Goal: Task Accomplishment & Management: Complete application form

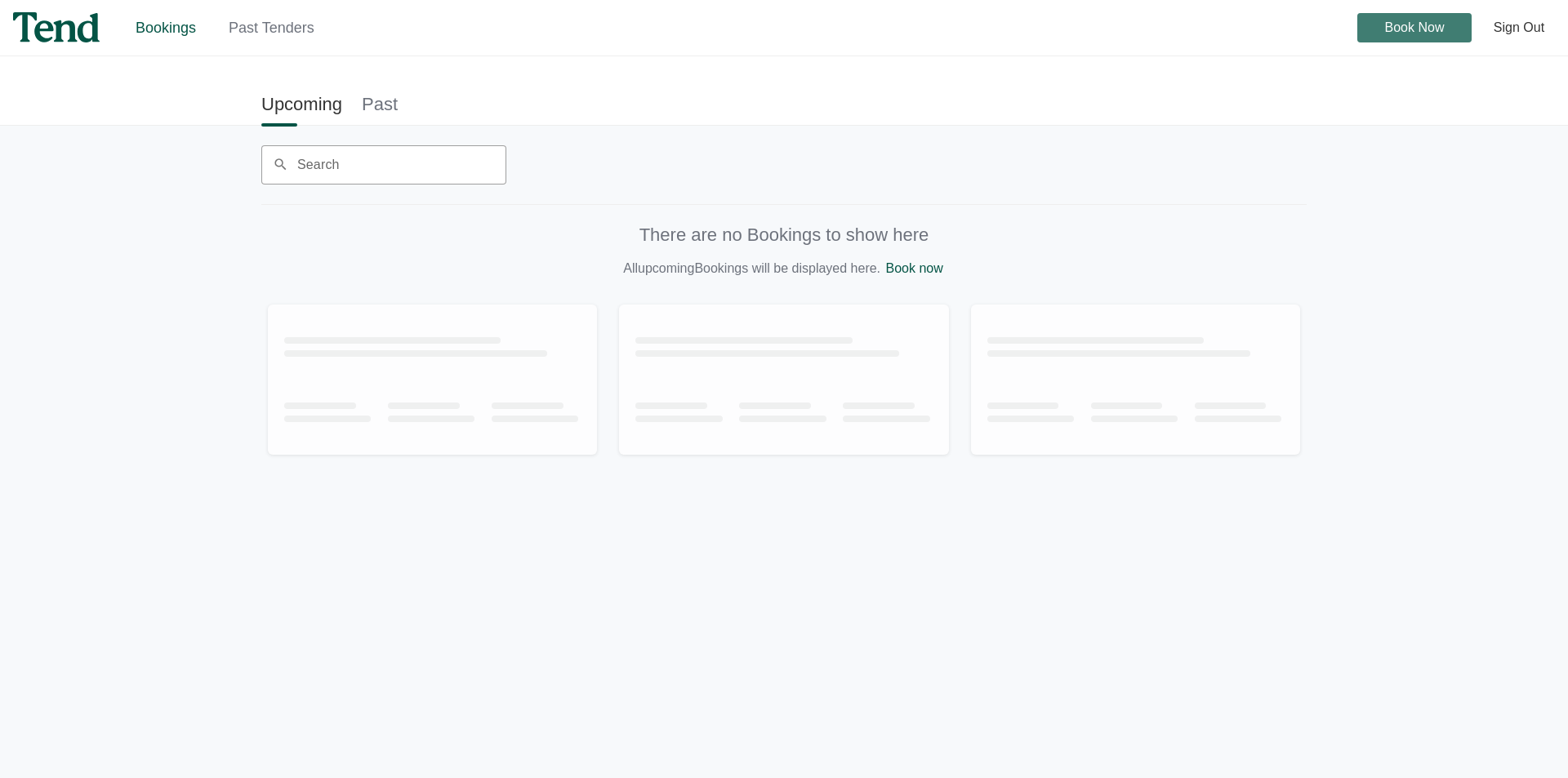
click at [1439, 28] on span "Book Now" at bounding box center [1415, 28] width 59 height 0
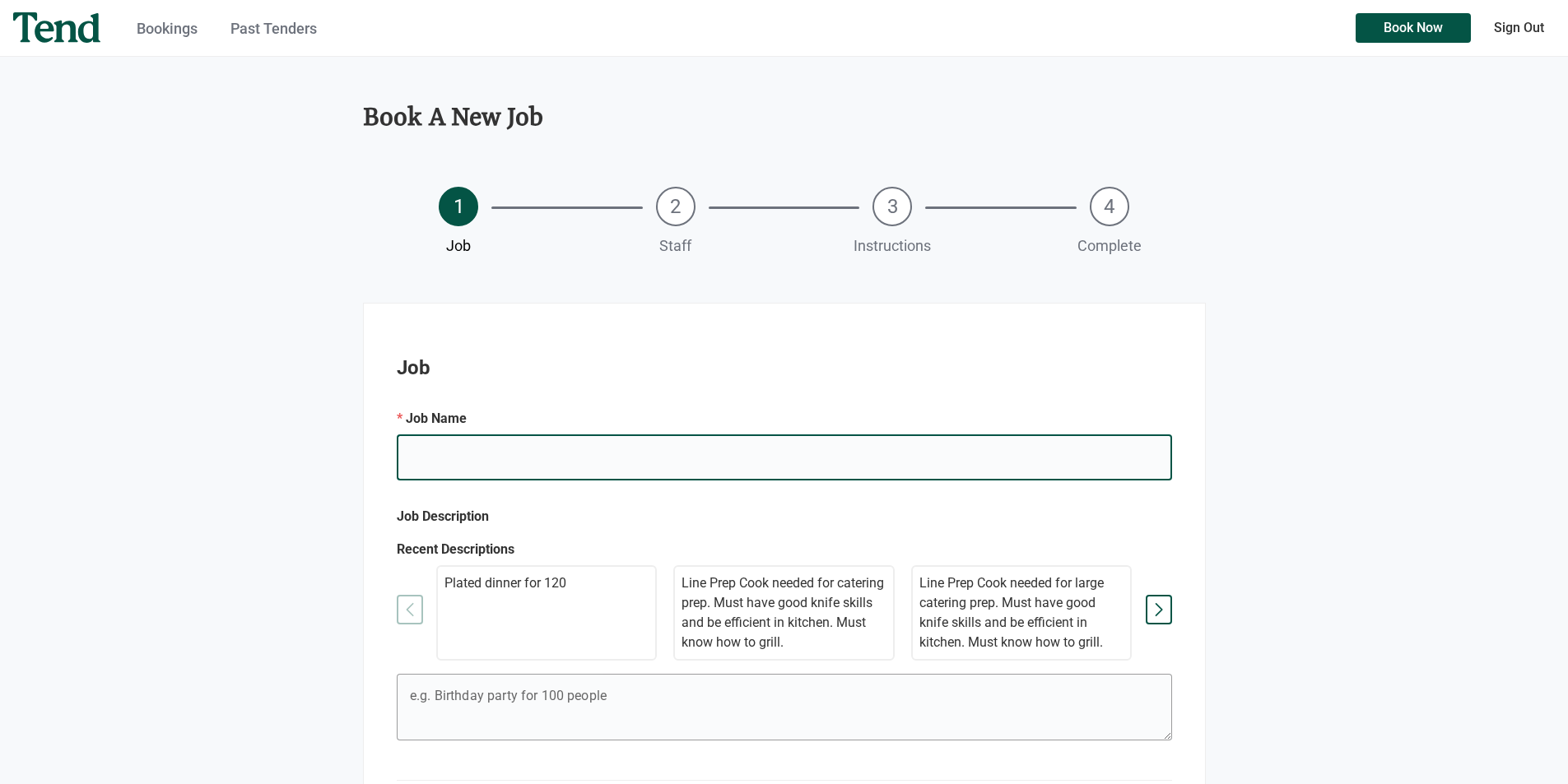
click at [845, 460] on input "Full Page" at bounding box center [784, 457] width 775 height 46
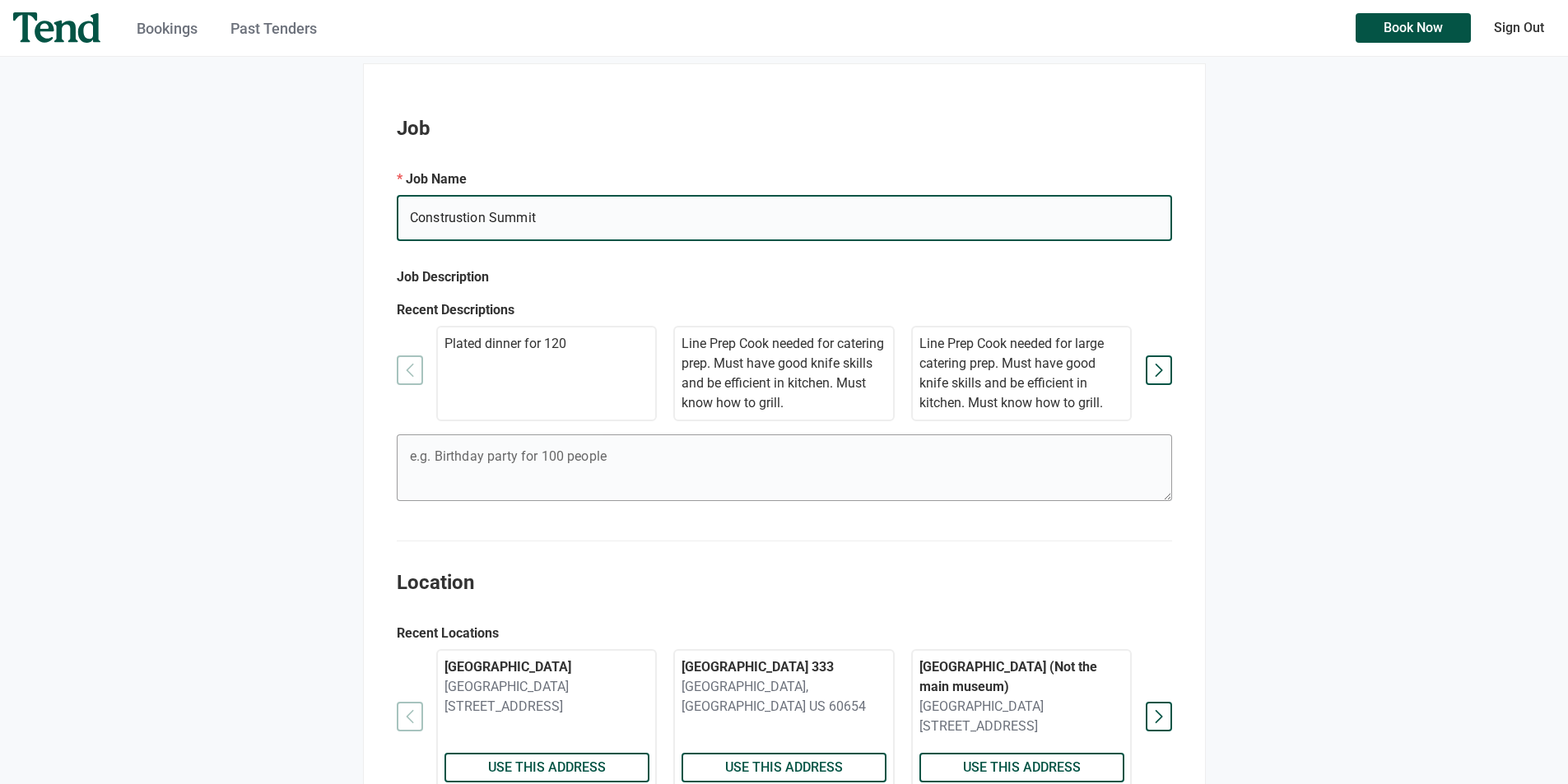
scroll to position [493, 0]
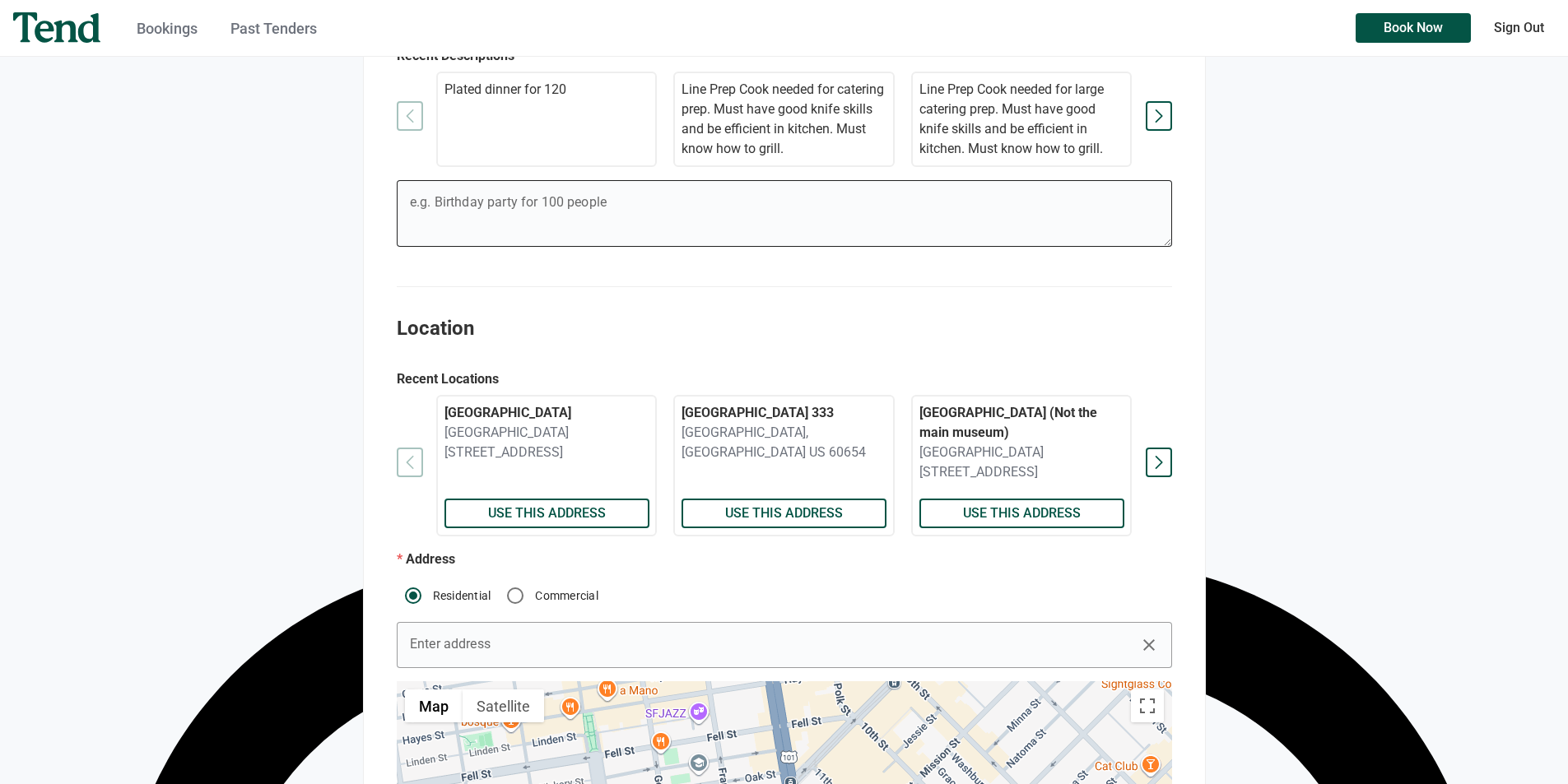
type input "Construstion Summit"
click at [829, 201] on textarea "Full Page" at bounding box center [784, 216] width 774 height 59
type textarea "Breakfast & Lunch for 600 people"
click at [678, 649] on input "Enter address" at bounding box center [784, 645] width 775 height 46
drag, startPoint x: 759, startPoint y: 681, endPoint x: 770, endPoint y: 682, distance: 11.0
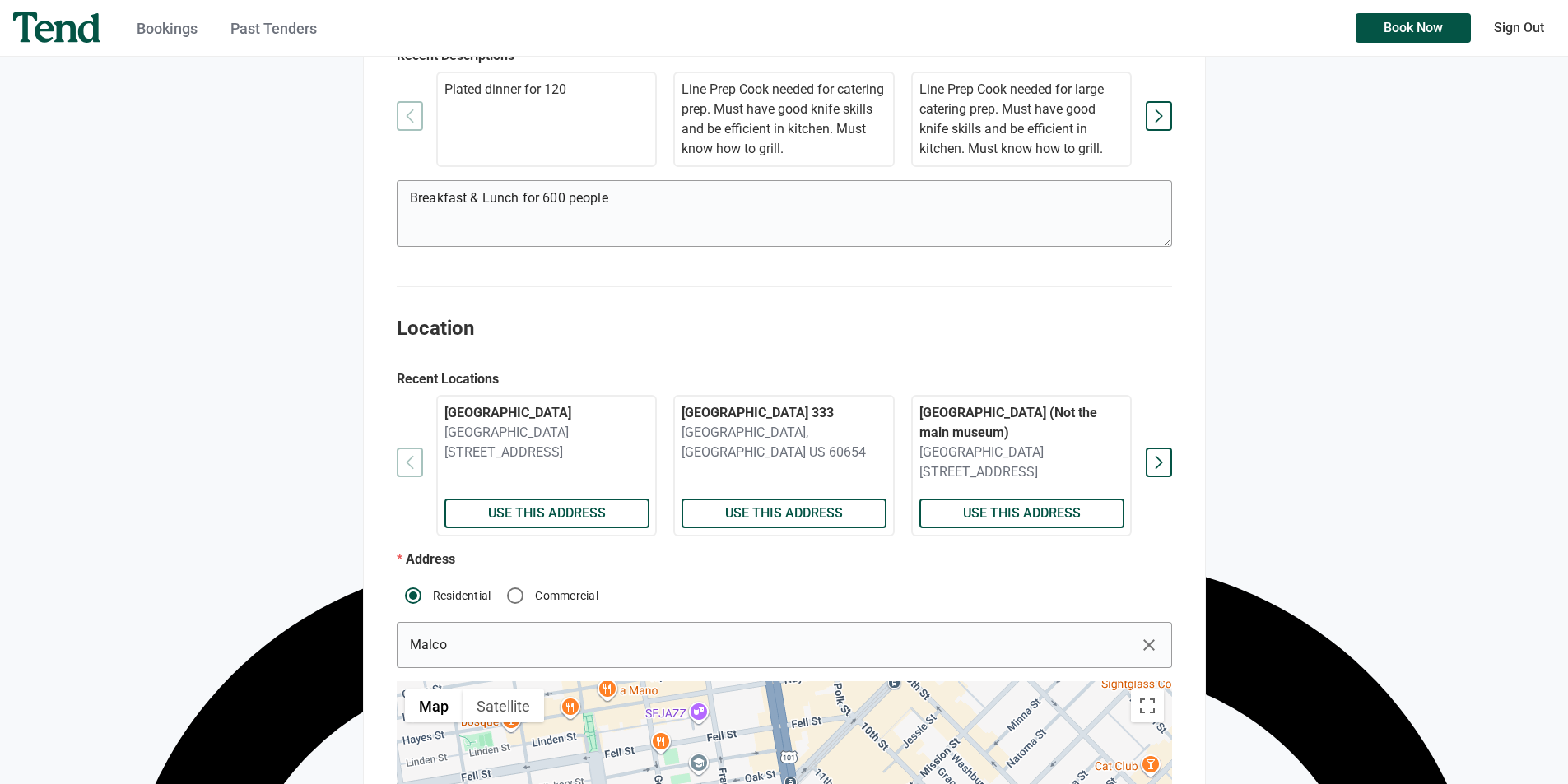
type input "[STREET_ADDRESS][PERSON_NAME]"
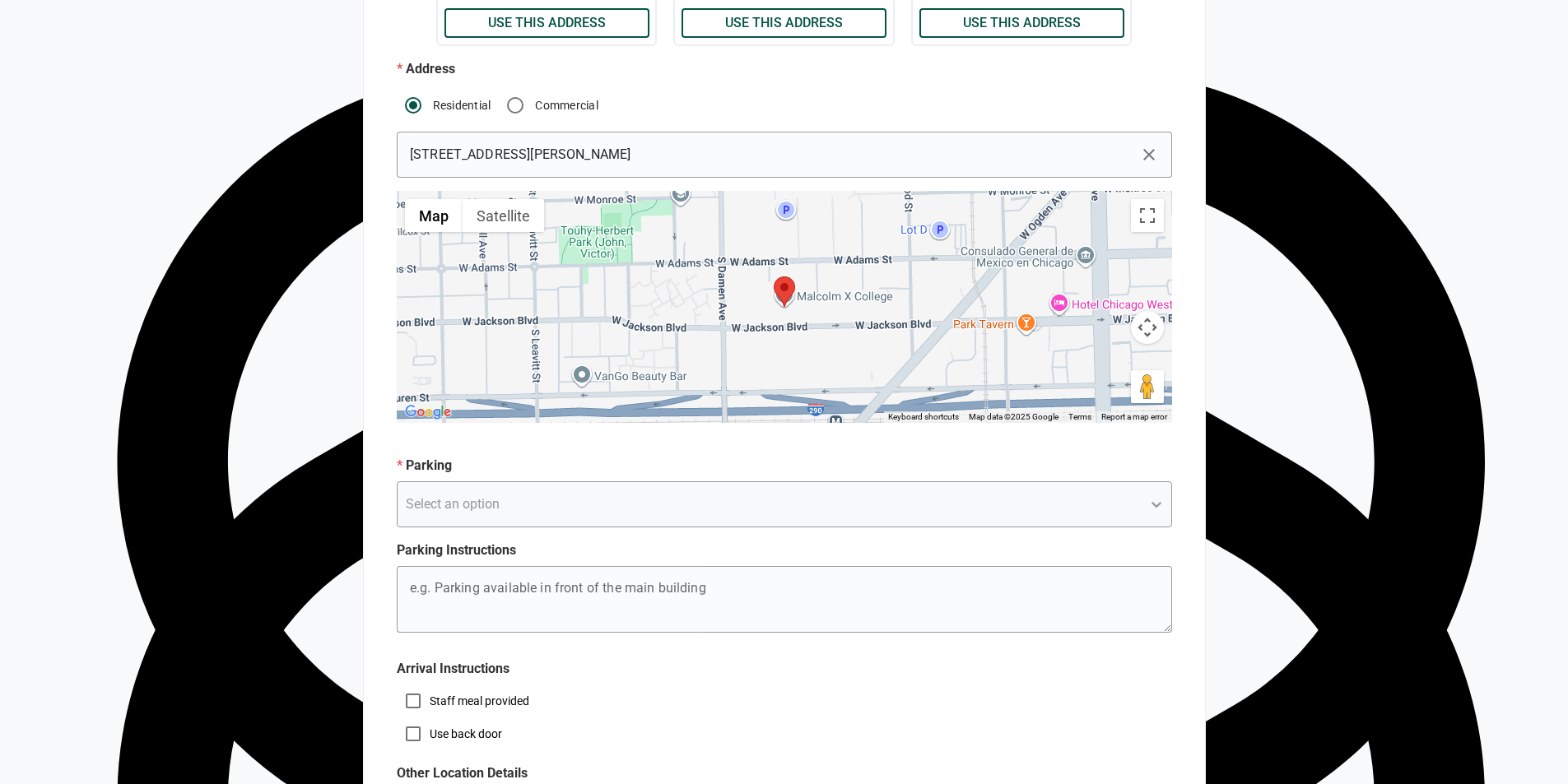
scroll to position [1040, 0]
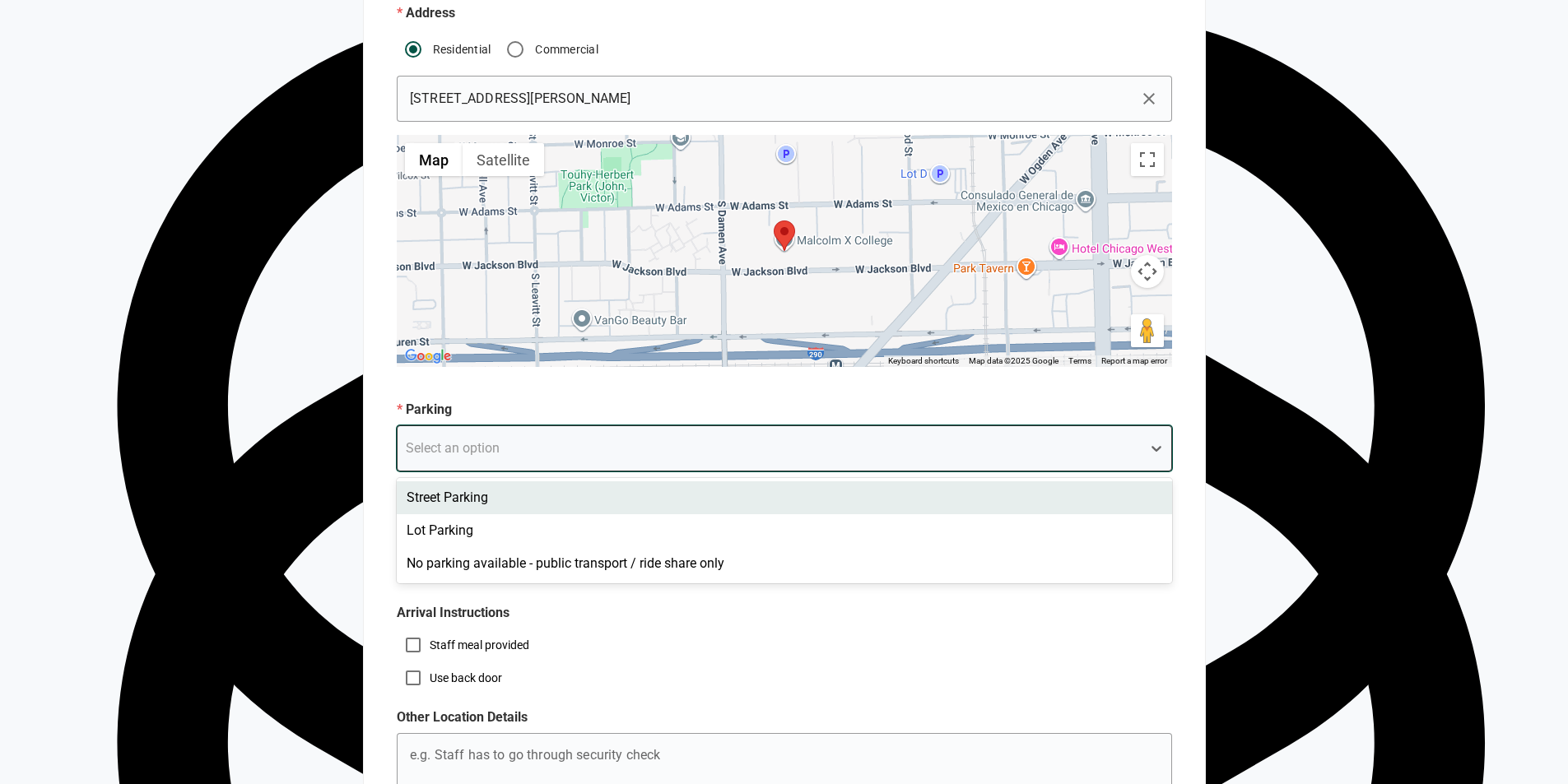
click at [737, 462] on div "Select an option" at bounding box center [769, 449] width 744 height 30
click at [694, 504] on div "Street Parking" at bounding box center [784, 497] width 775 height 32
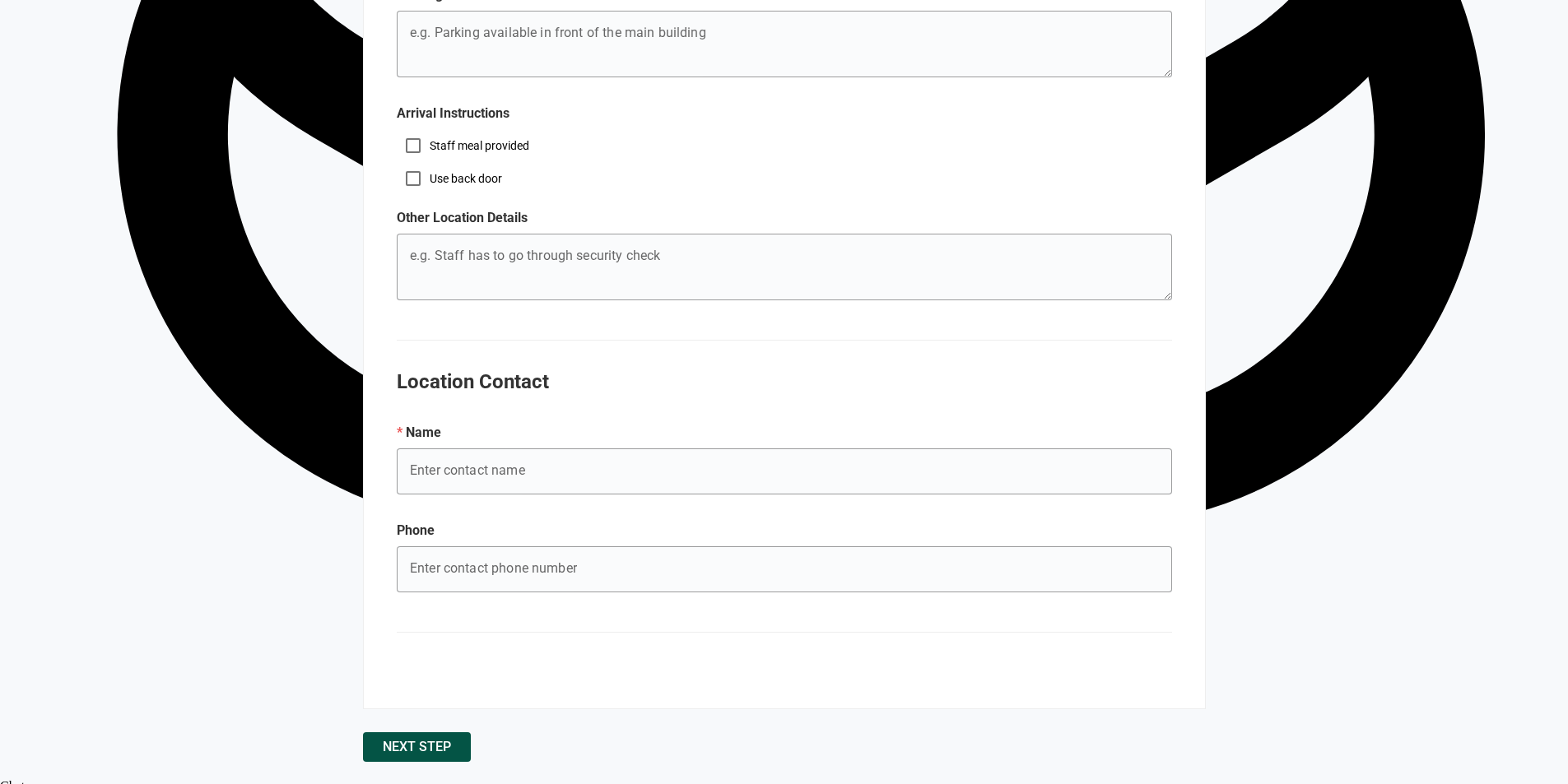
scroll to position [1665, 0]
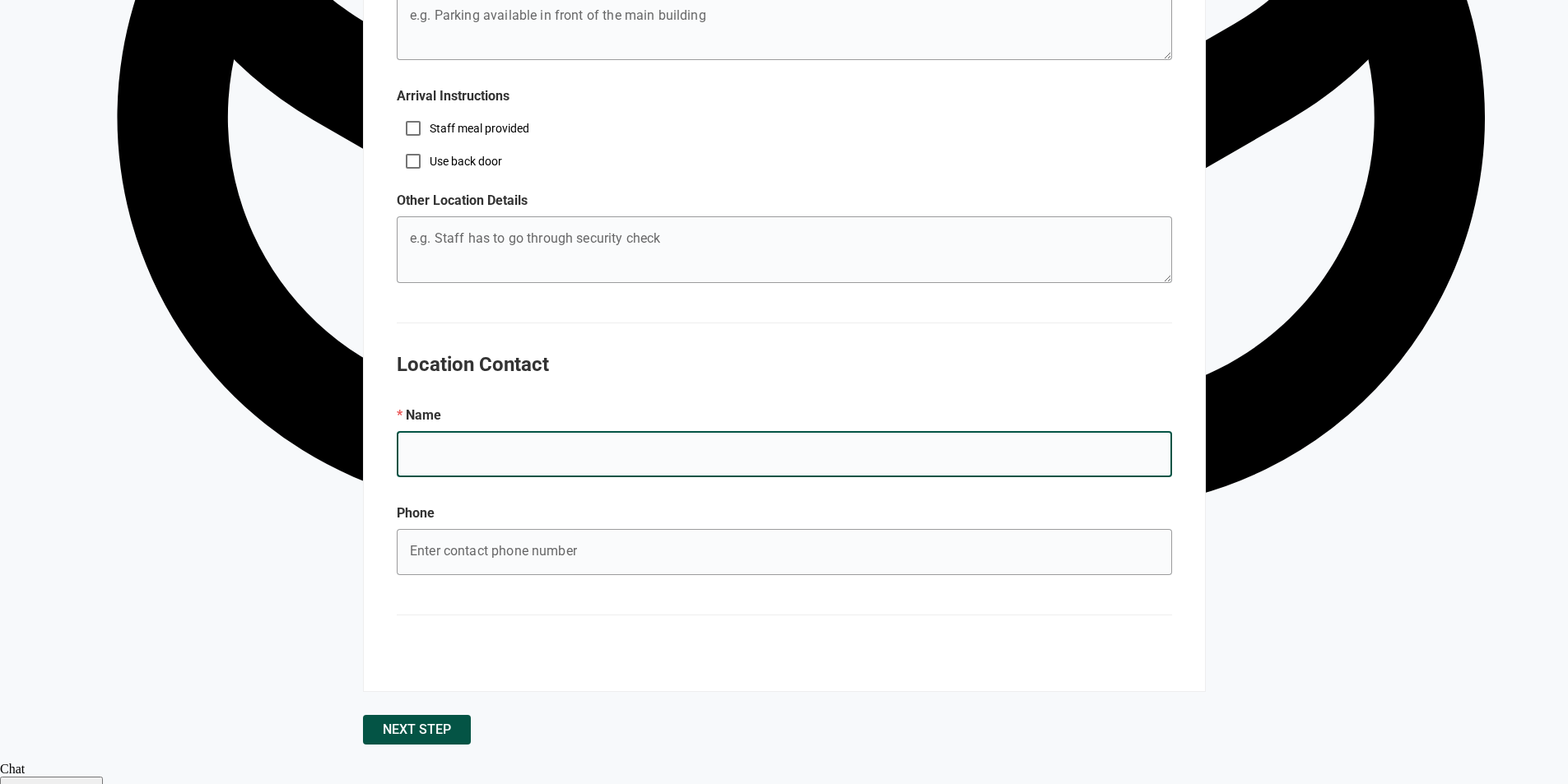
click at [723, 459] on input "Full Page" at bounding box center [784, 454] width 775 height 46
type input "K"
type input "[PERSON_NAME]"
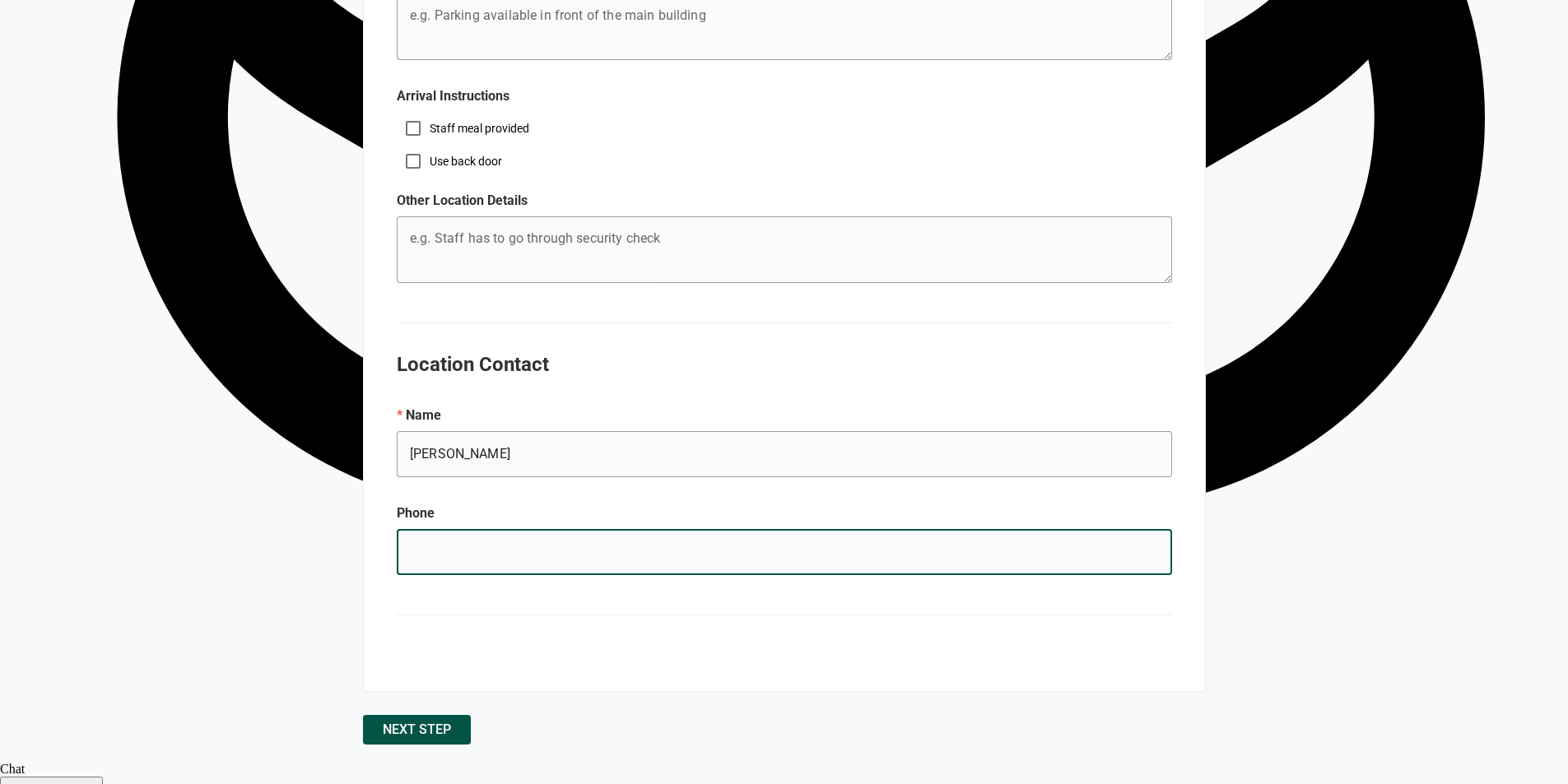
click at [561, 536] on input "Full Page" at bounding box center [784, 552] width 775 height 46
type input "3129788986"
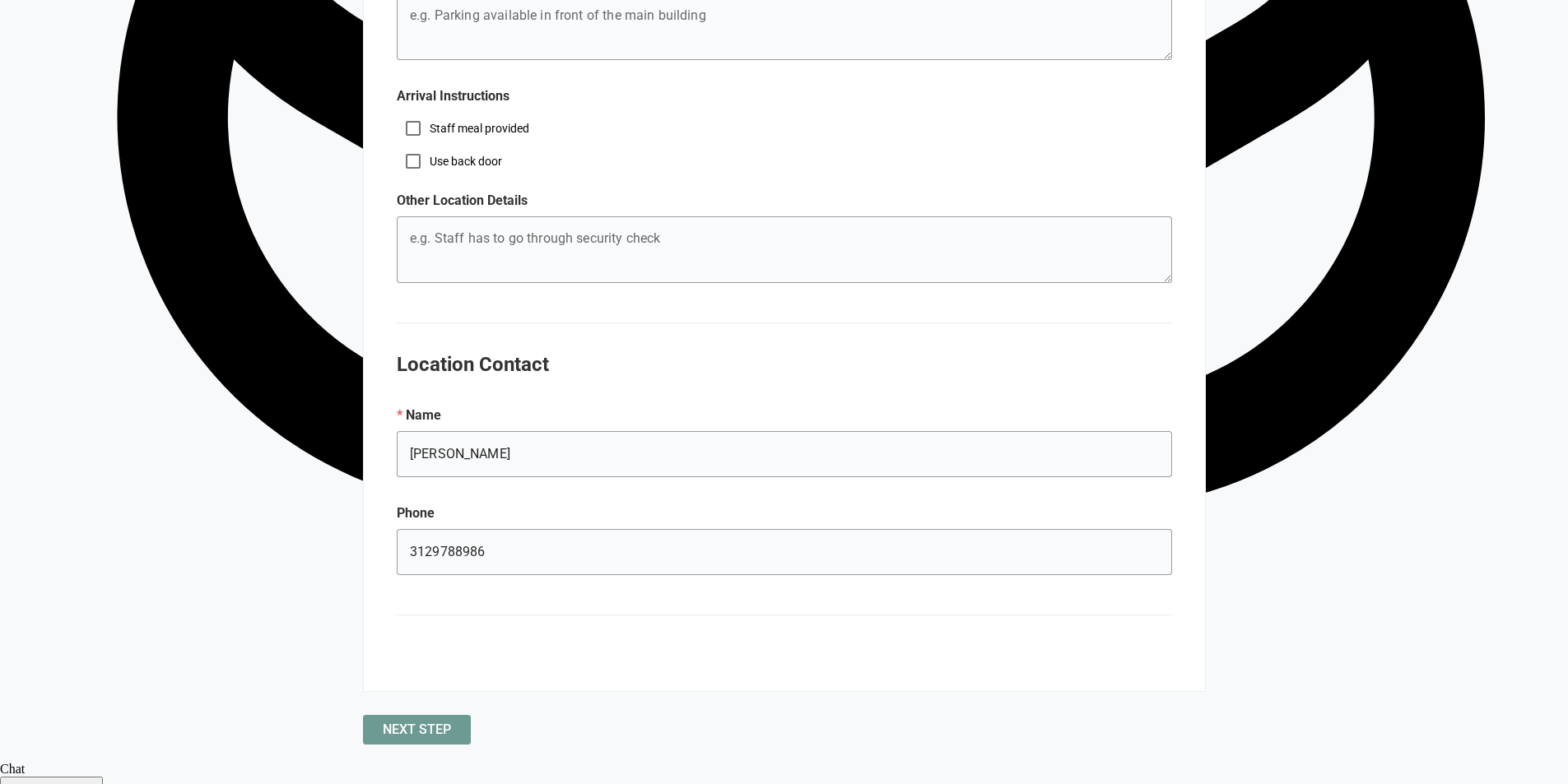
click at [402, 730] on span "Next Step" at bounding box center [417, 730] width 68 height 0
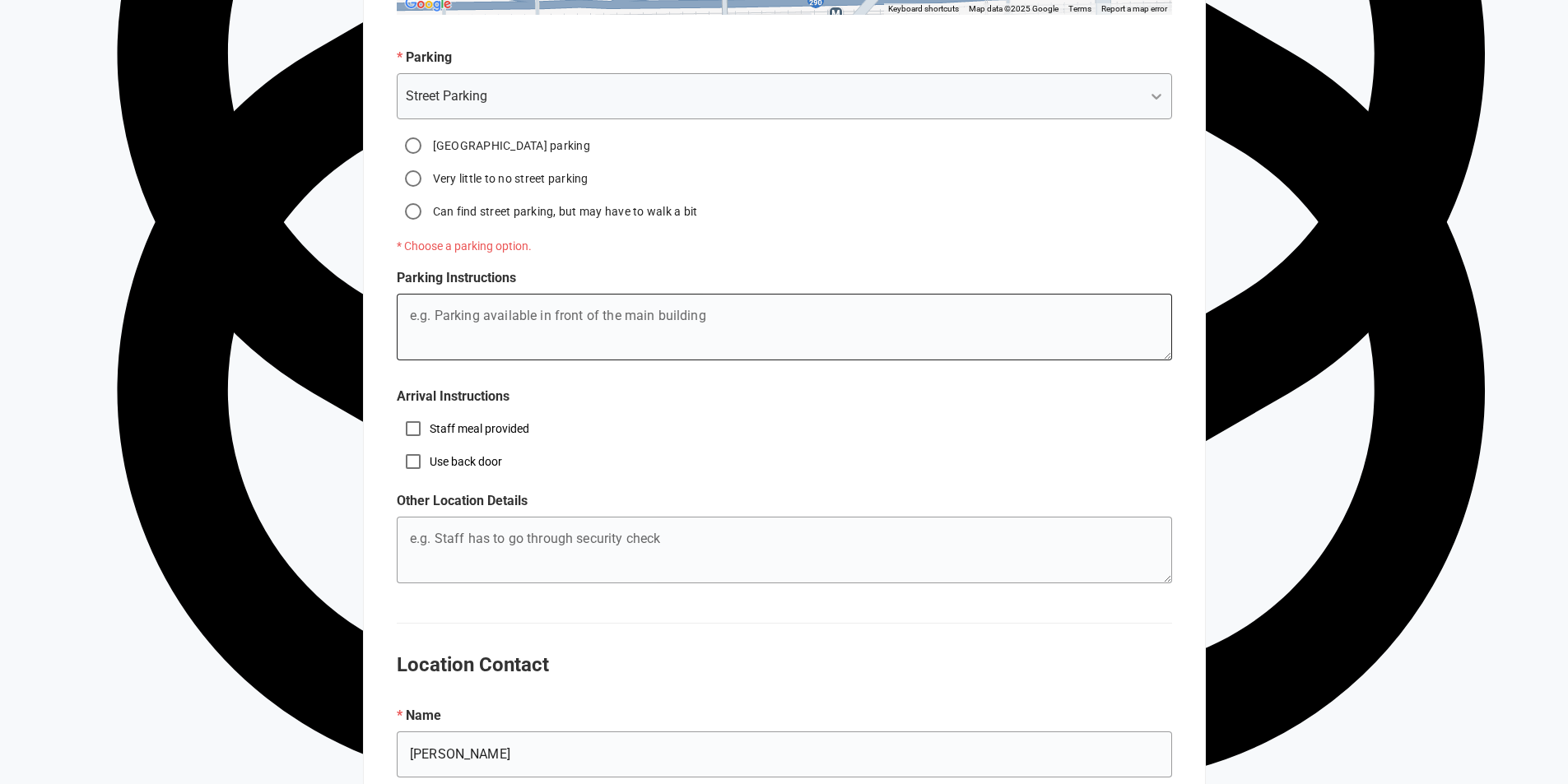
scroll to position [1363, 0]
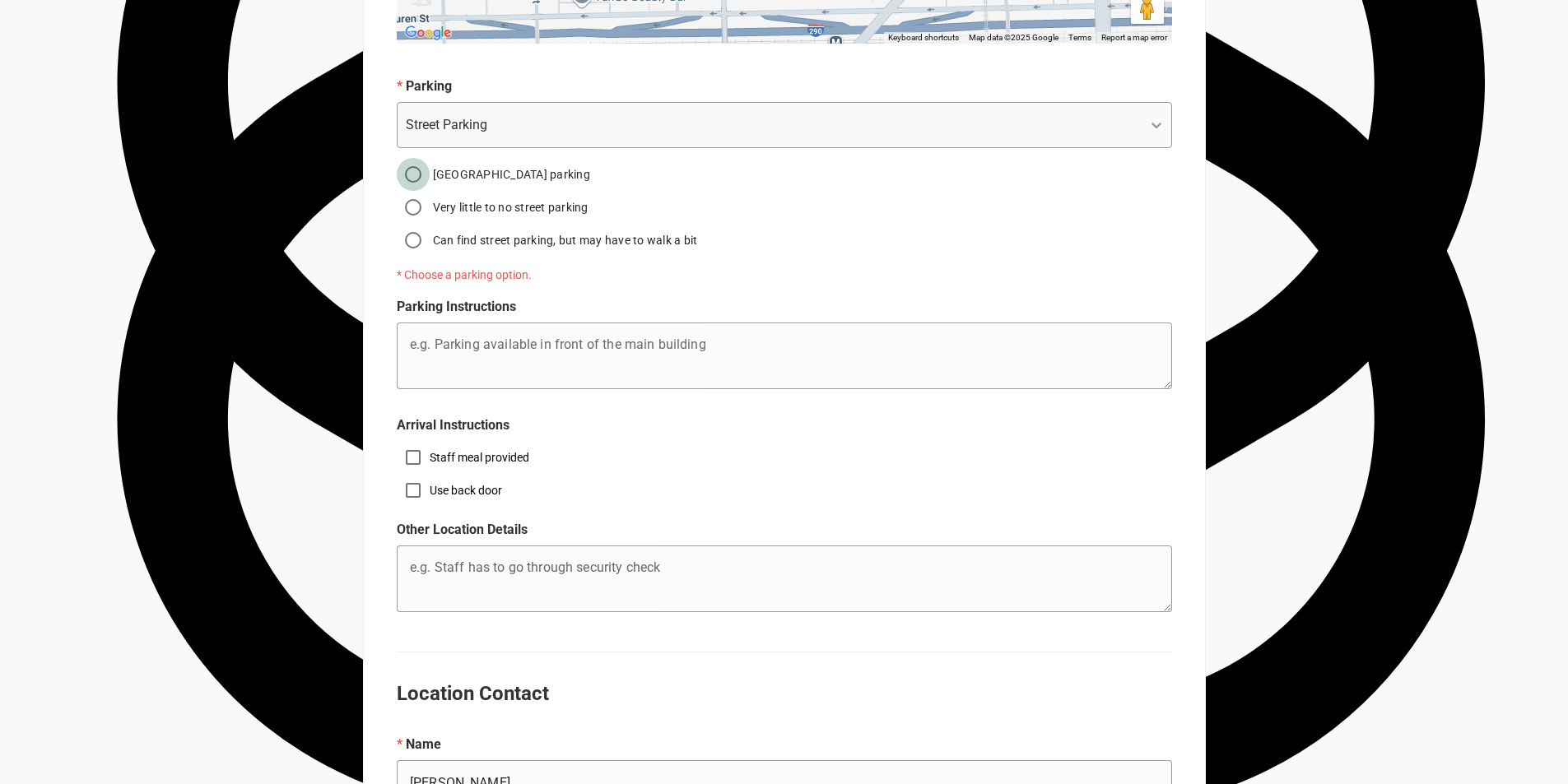
click at [407, 176] on input "[GEOGRAPHIC_DATA] parking" at bounding box center [413, 174] width 32 height 32
radio input "true"
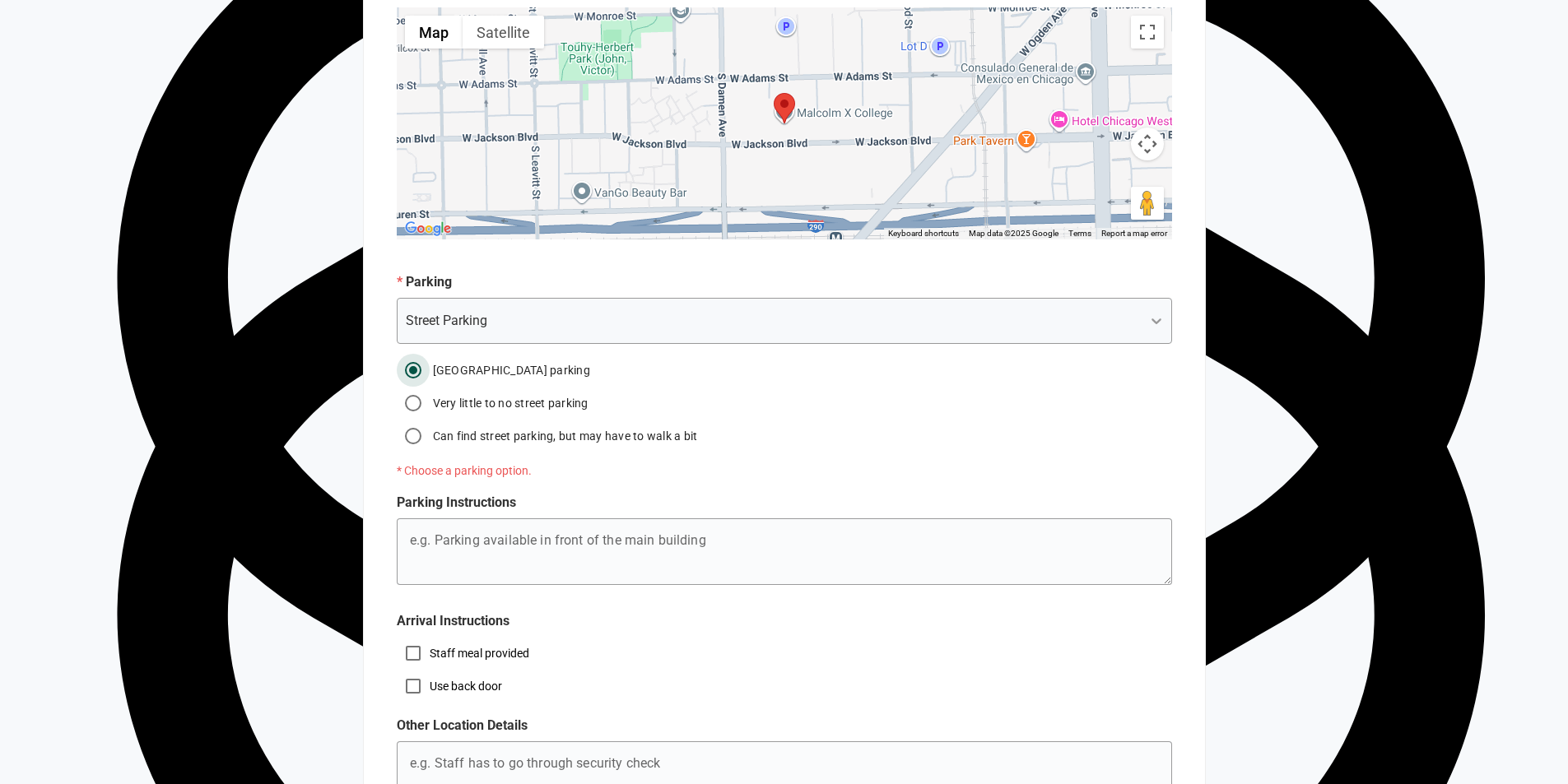
scroll to position [1156, 0]
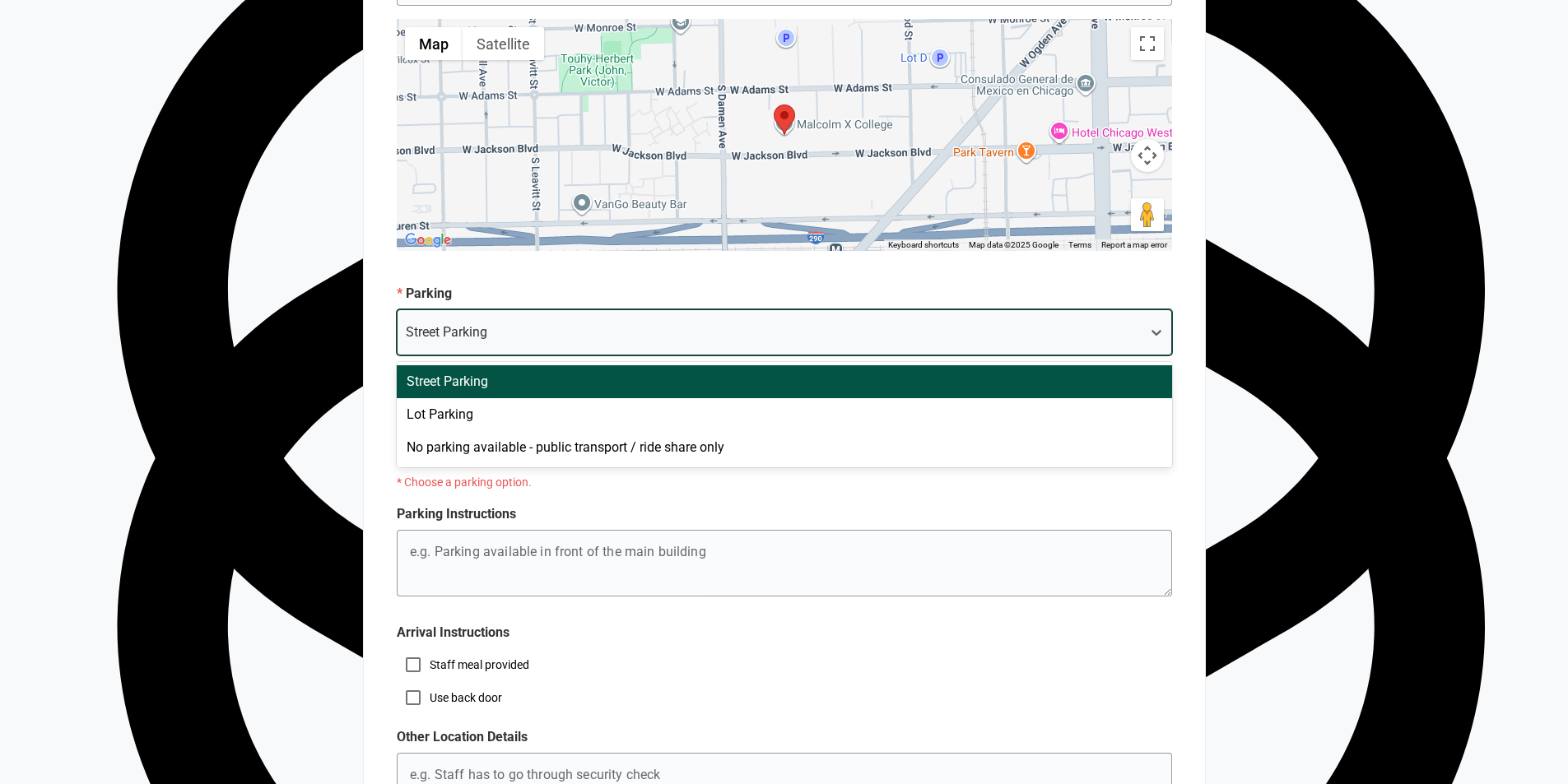
click at [580, 332] on div "Street Parking" at bounding box center [769, 333] width 744 height 30
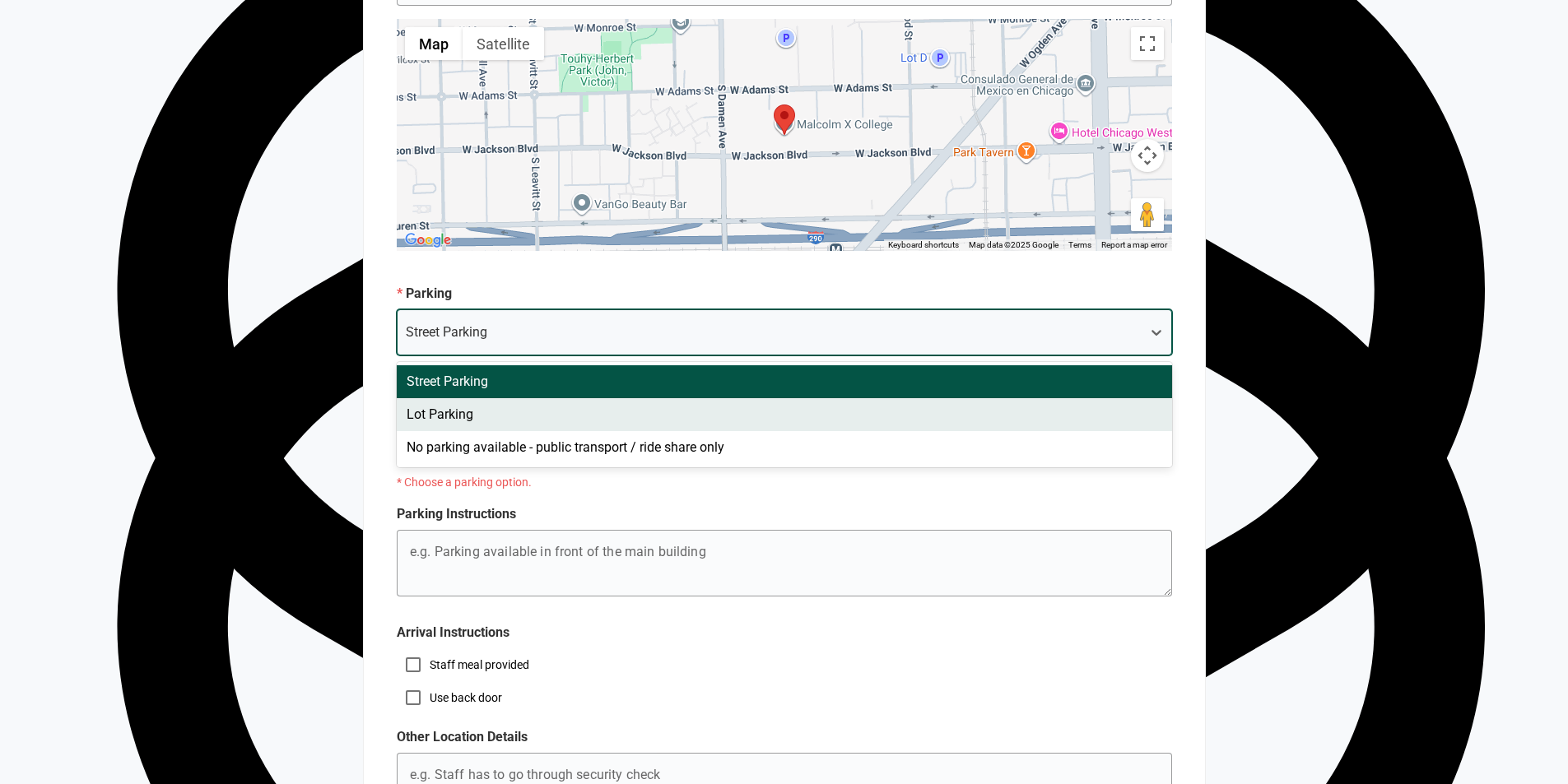
click at [519, 414] on div "Lot Parking" at bounding box center [784, 414] width 775 height 32
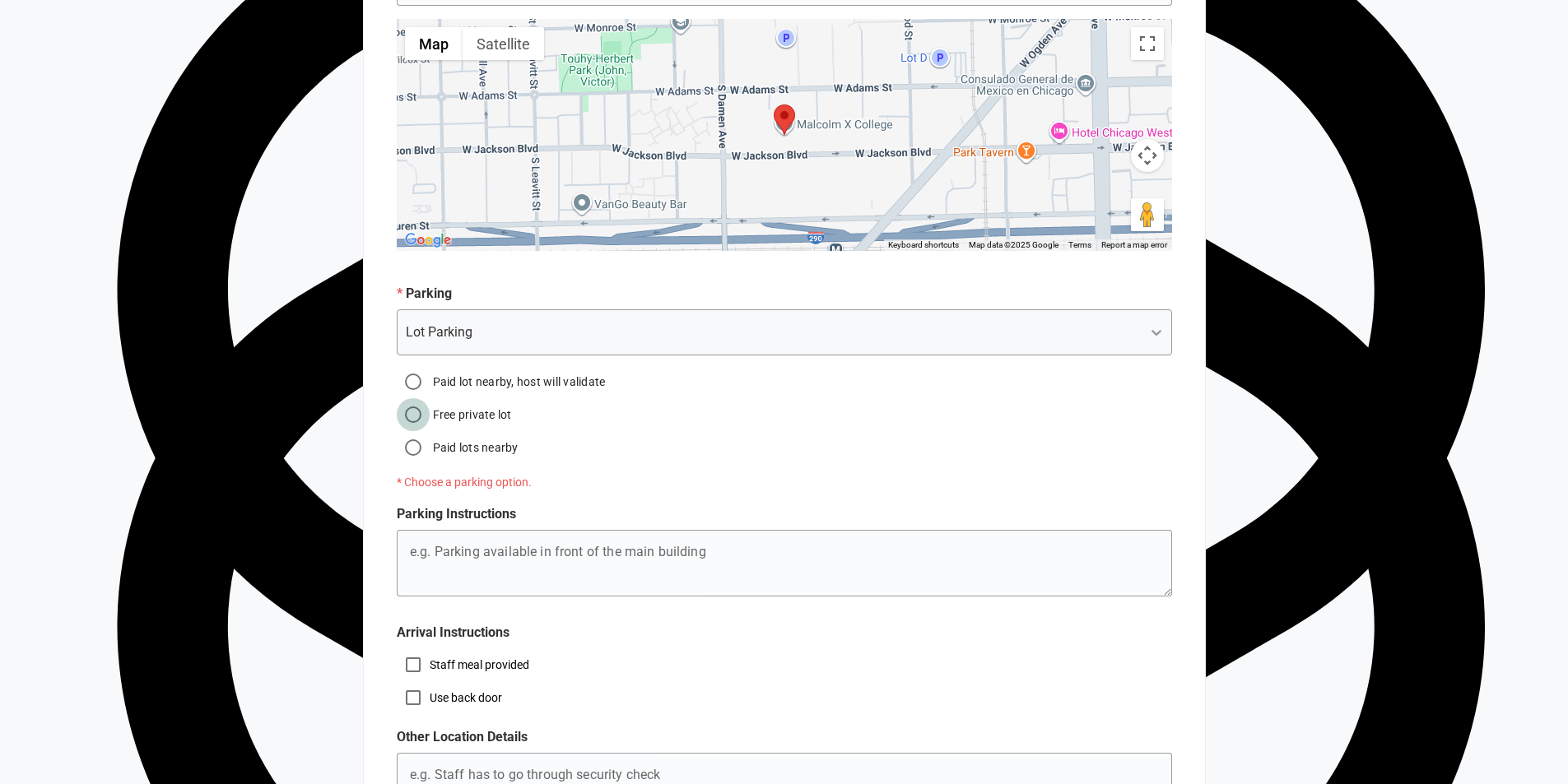
click at [413, 410] on input "Free private lot" at bounding box center [413, 414] width 32 height 32
radio input "true"
click at [414, 377] on input "Paid lot nearby, host will validate" at bounding box center [413, 381] width 32 height 32
radio input "true"
radio input "false"
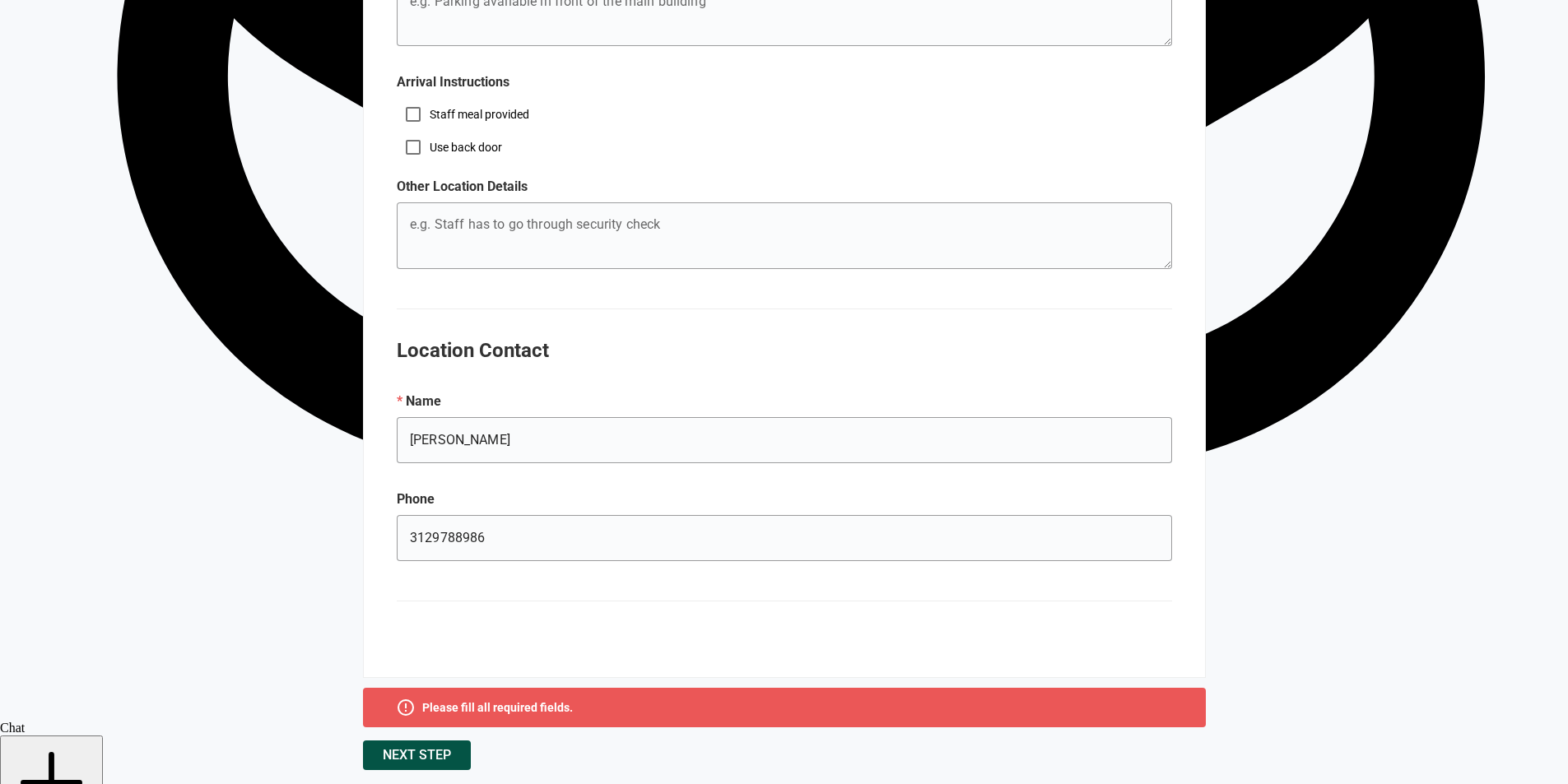
scroll to position [1732, 0]
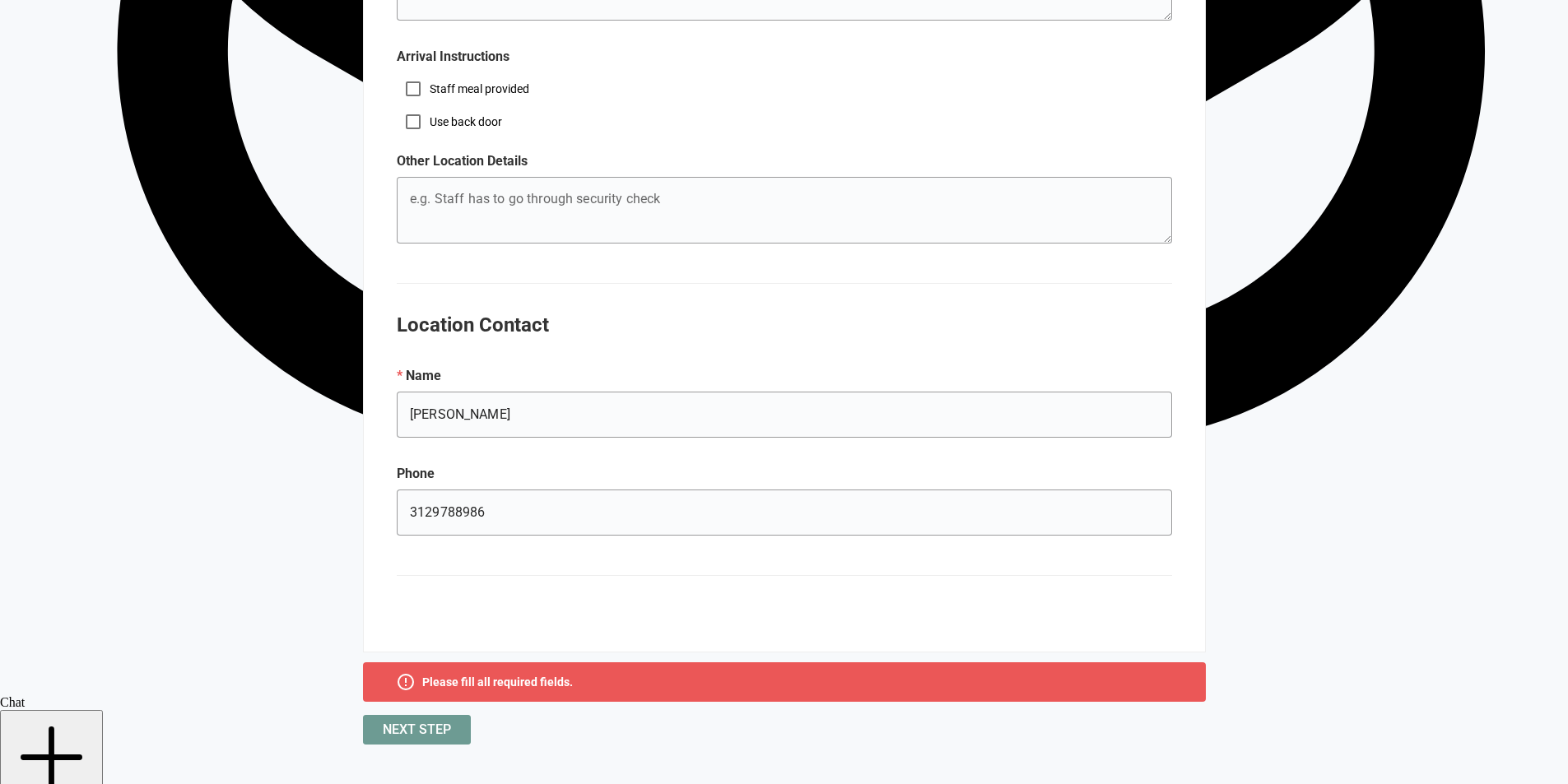
click at [455, 730] on button "Next Step" at bounding box center [416, 730] width 108 height 30
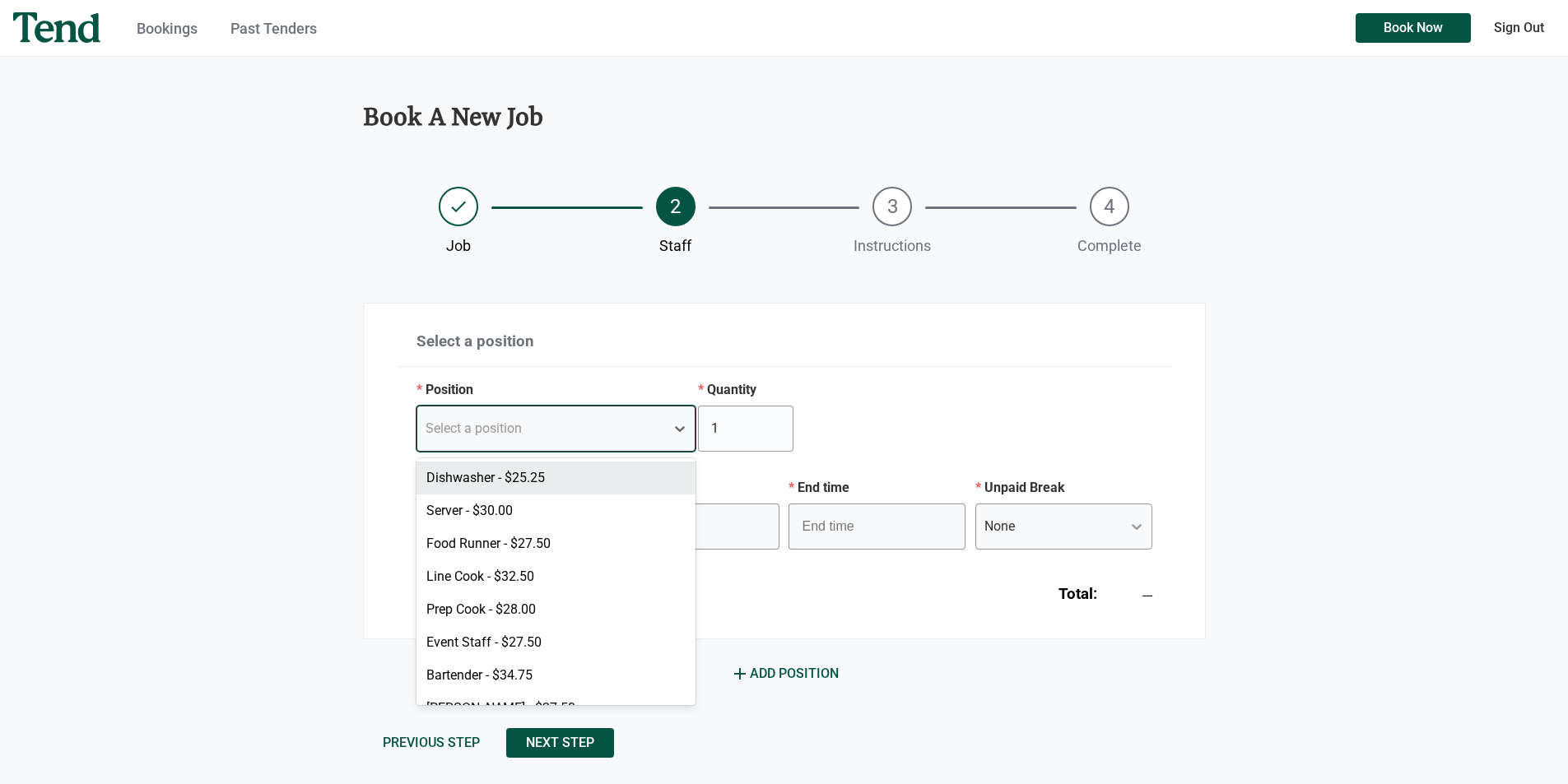
click at [646, 426] on div "Select a position" at bounding box center [541, 428] width 248 height 30
click at [588, 508] on div "Server - $30.00" at bounding box center [556, 510] width 280 height 32
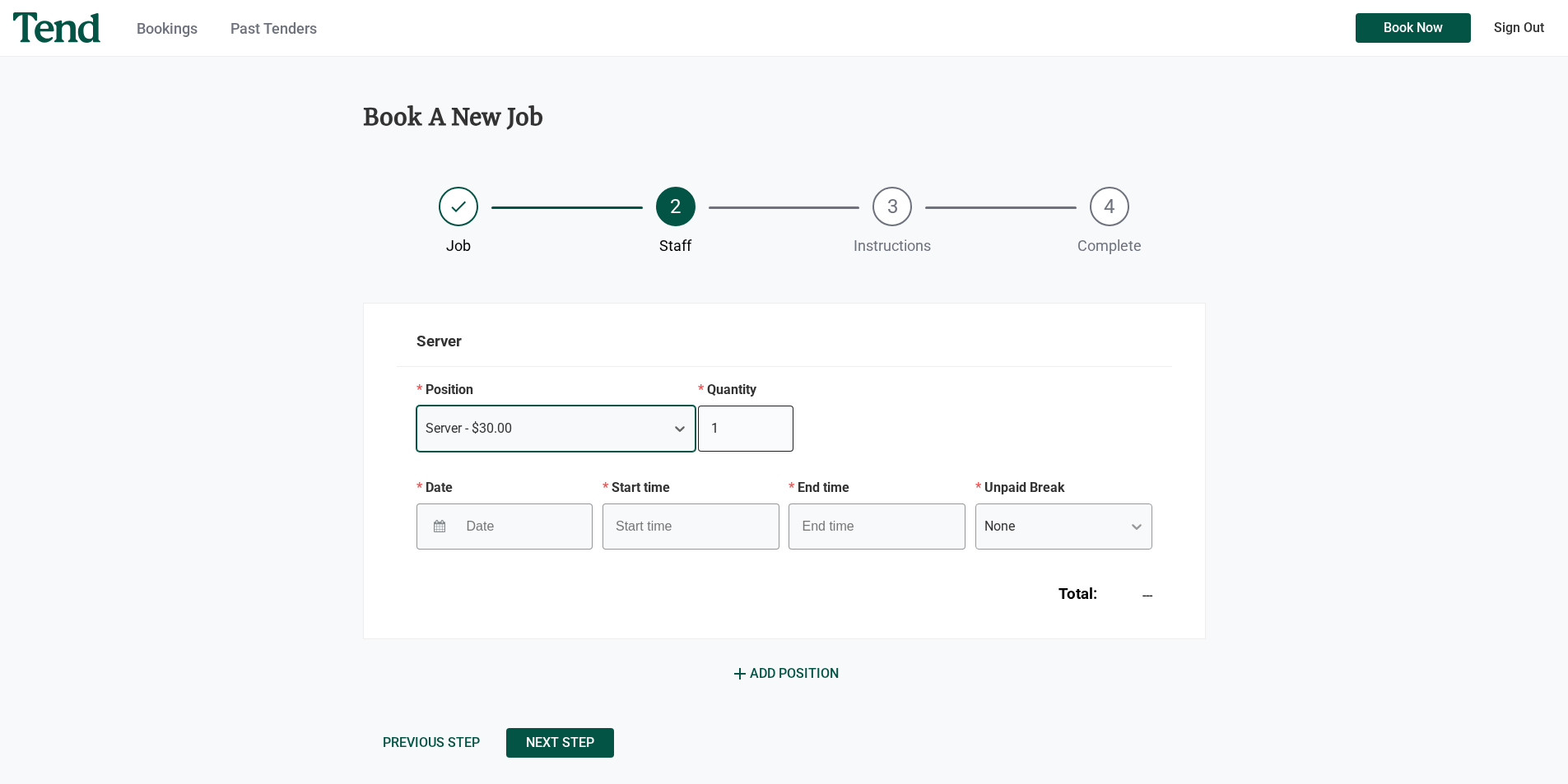
click at [741, 424] on input "1" at bounding box center [745, 428] width 96 height 46
click at [771, 421] on input "2" at bounding box center [745, 428] width 96 height 46
click at [771, 421] on input "3" at bounding box center [745, 428] width 96 height 46
click at [771, 421] on input "4" at bounding box center [745, 428] width 96 height 46
type input "3"
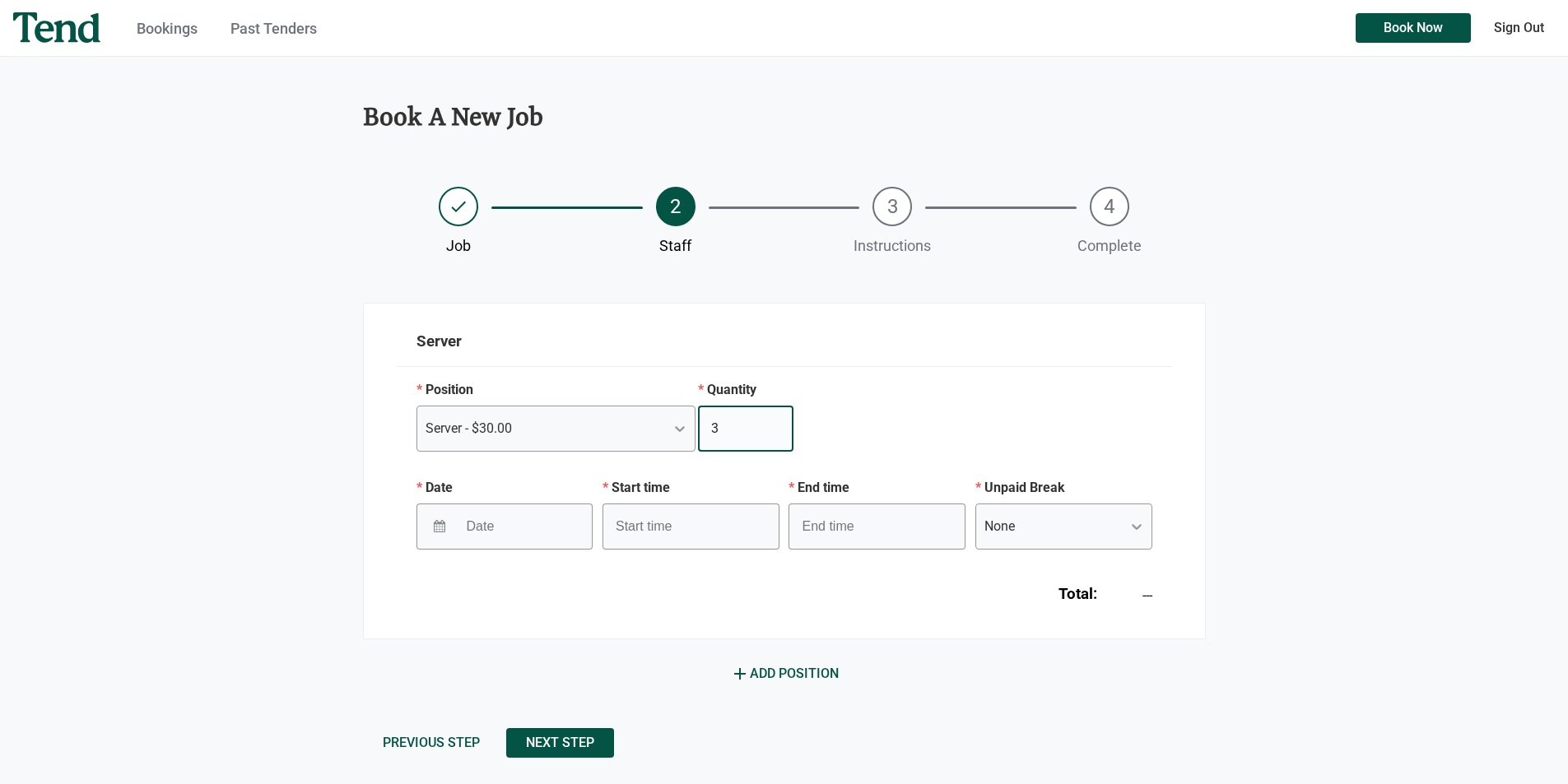
click at [771, 435] on input "3" at bounding box center [745, 428] width 96 height 46
click at [550, 521] on input "Date" at bounding box center [511, 525] width 107 height 40
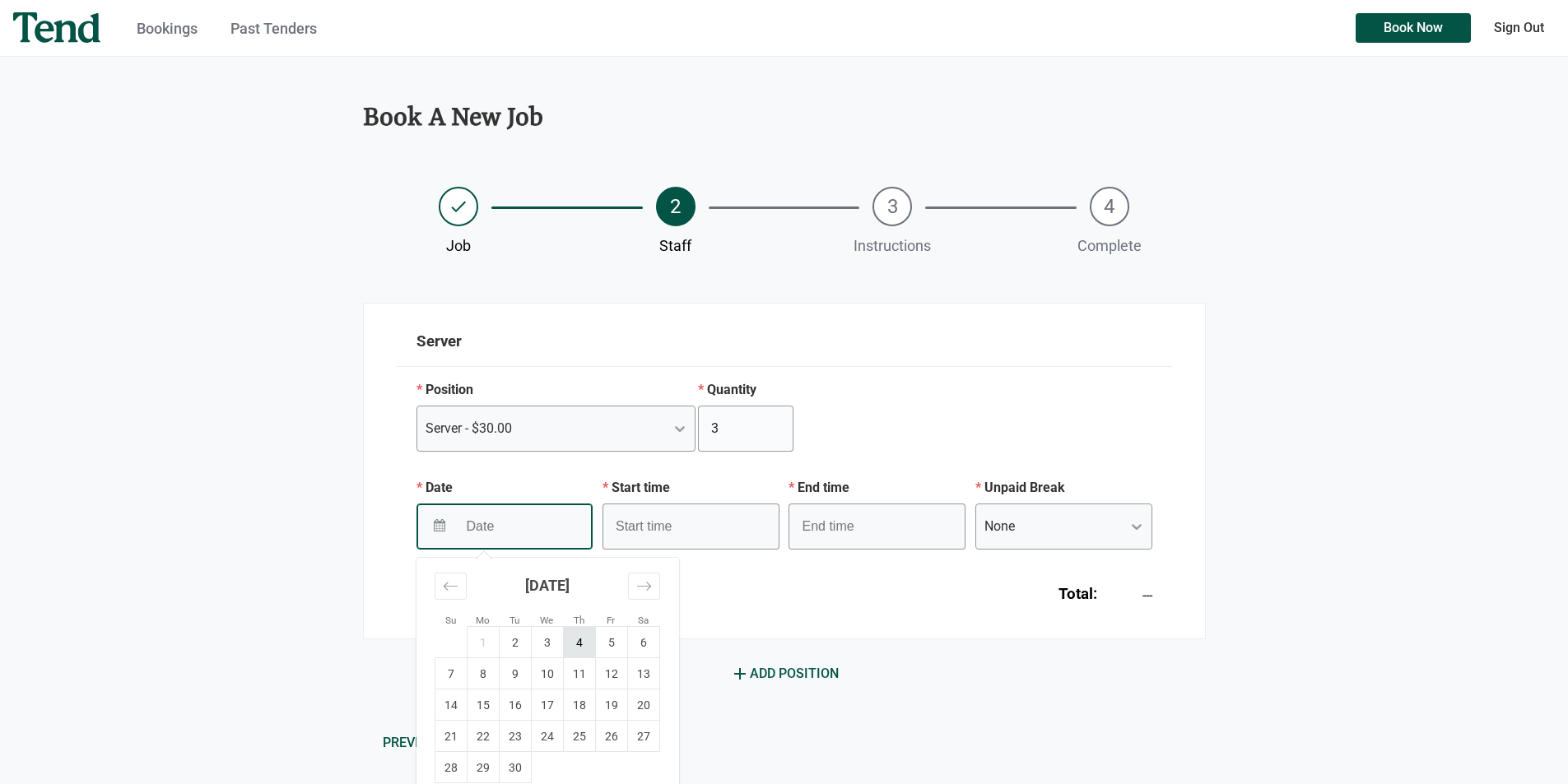
drag, startPoint x: 585, startPoint y: 639, endPoint x: 597, endPoint y: 625, distance: 18.4
click at [585, 638] on td "4" at bounding box center [579, 643] width 32 height 32
type input "[DATE]"
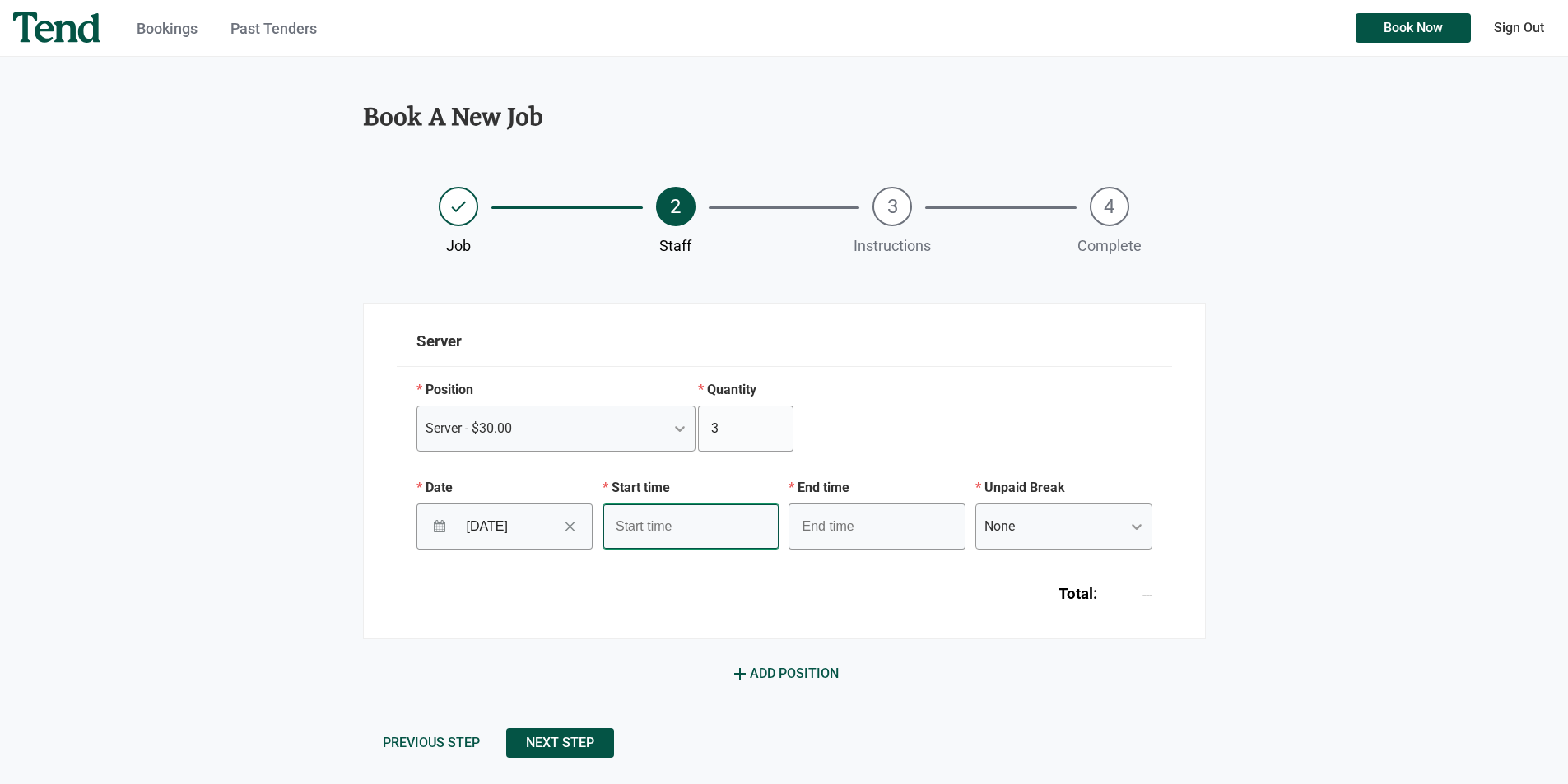
click at [683, 536] on input "text" at bounding box center [691, 527] width 177 height 46
click at [623, 579] on li "07" at bounding box center [626, 578] width 46 height 19
click at [668, 598] on li "30" at bounding box center [672, 597] width 45 height 19
type input "7:30 am"
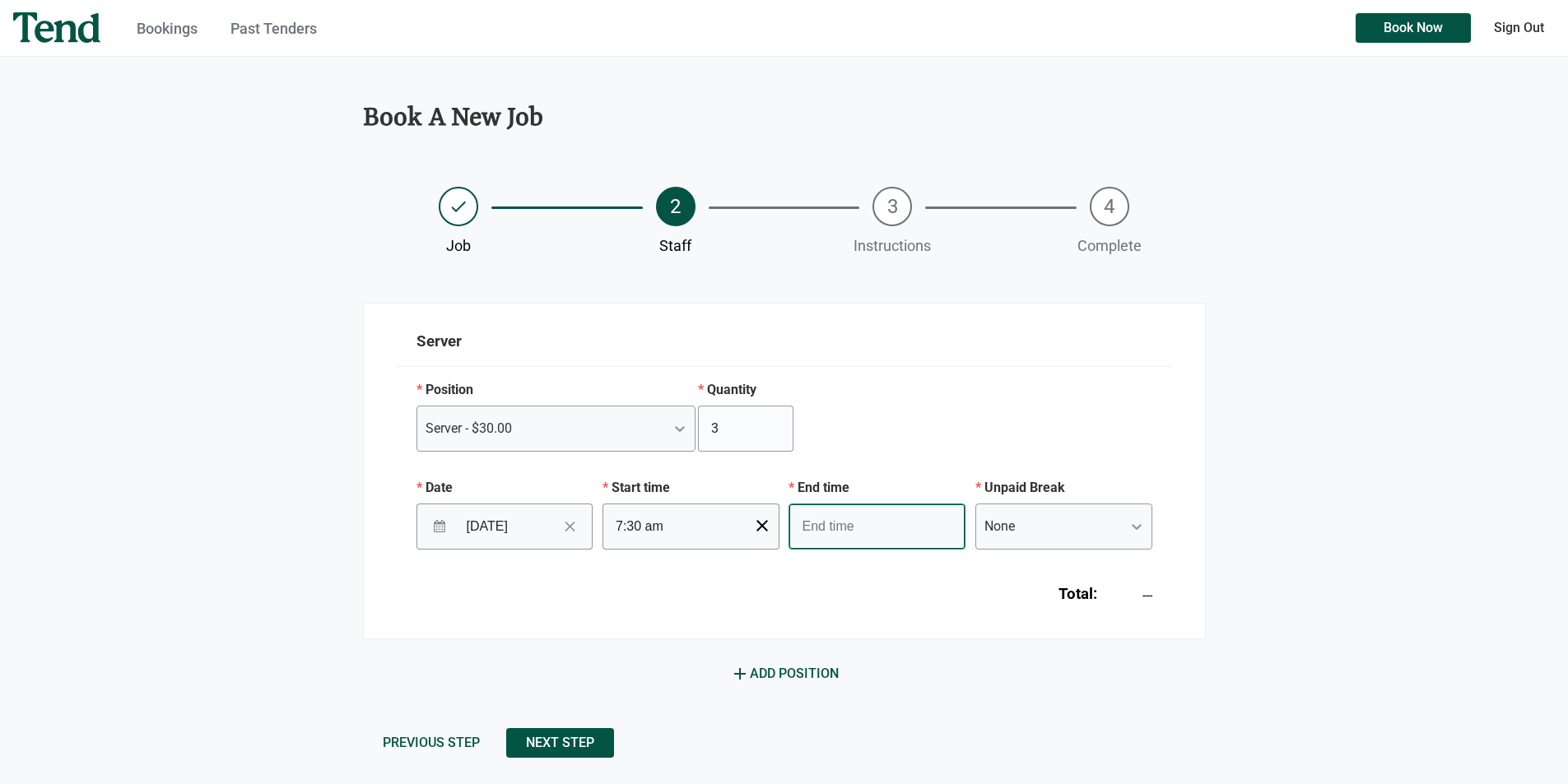
click at [853, 526] on input "text" at bounding box center [877, 527] width 177 height 46
click at [806, 569] on li "04" at bounding box center [812, 568] width 46 height 19
click at [856, 555] on li "00" at bounding box center [857, 557] width 45 height 19
click at [902, 582] on li "pm" at bounding box center [903, 578] width 46 height 19
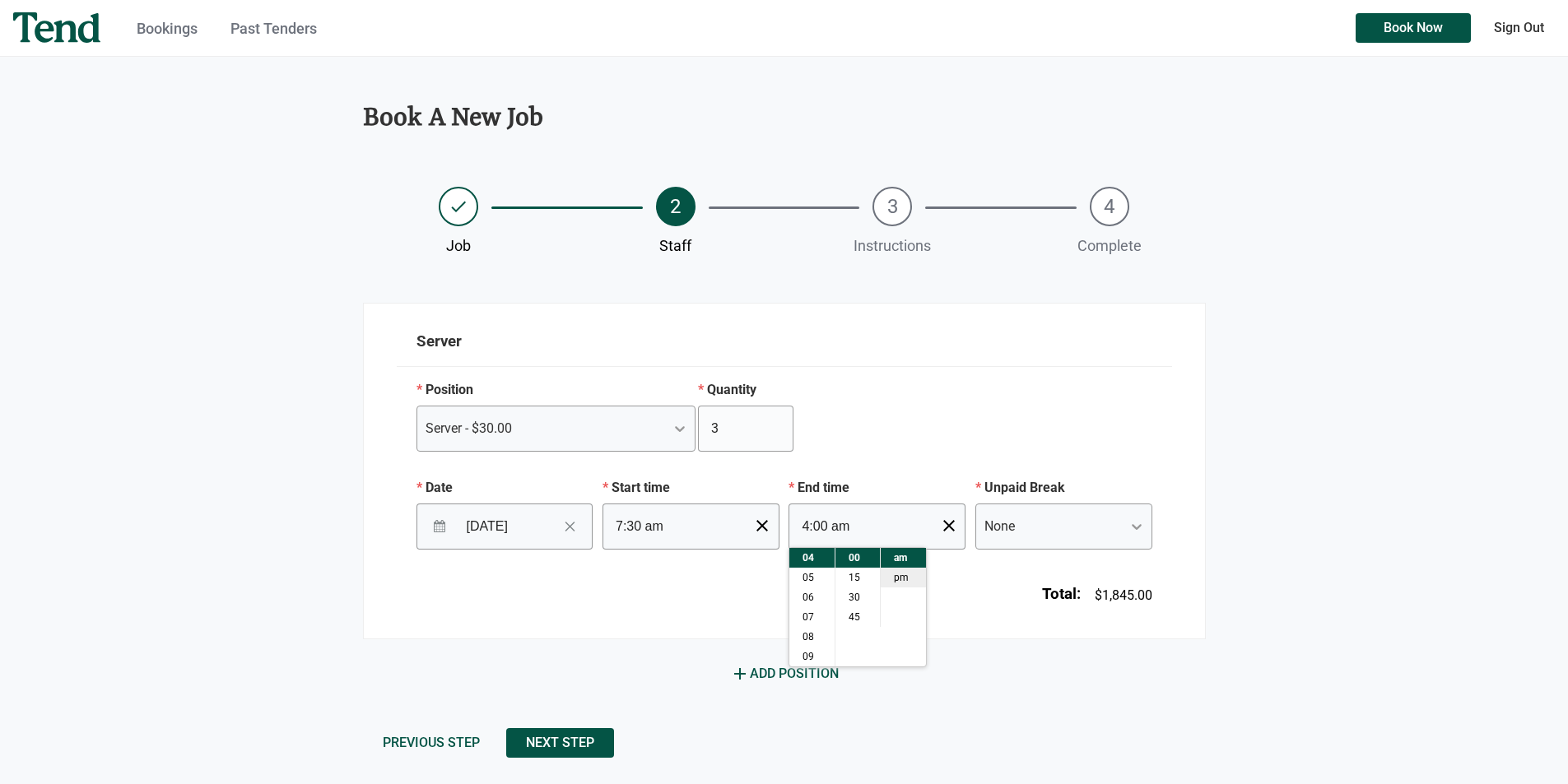
type input "4:00 pm"
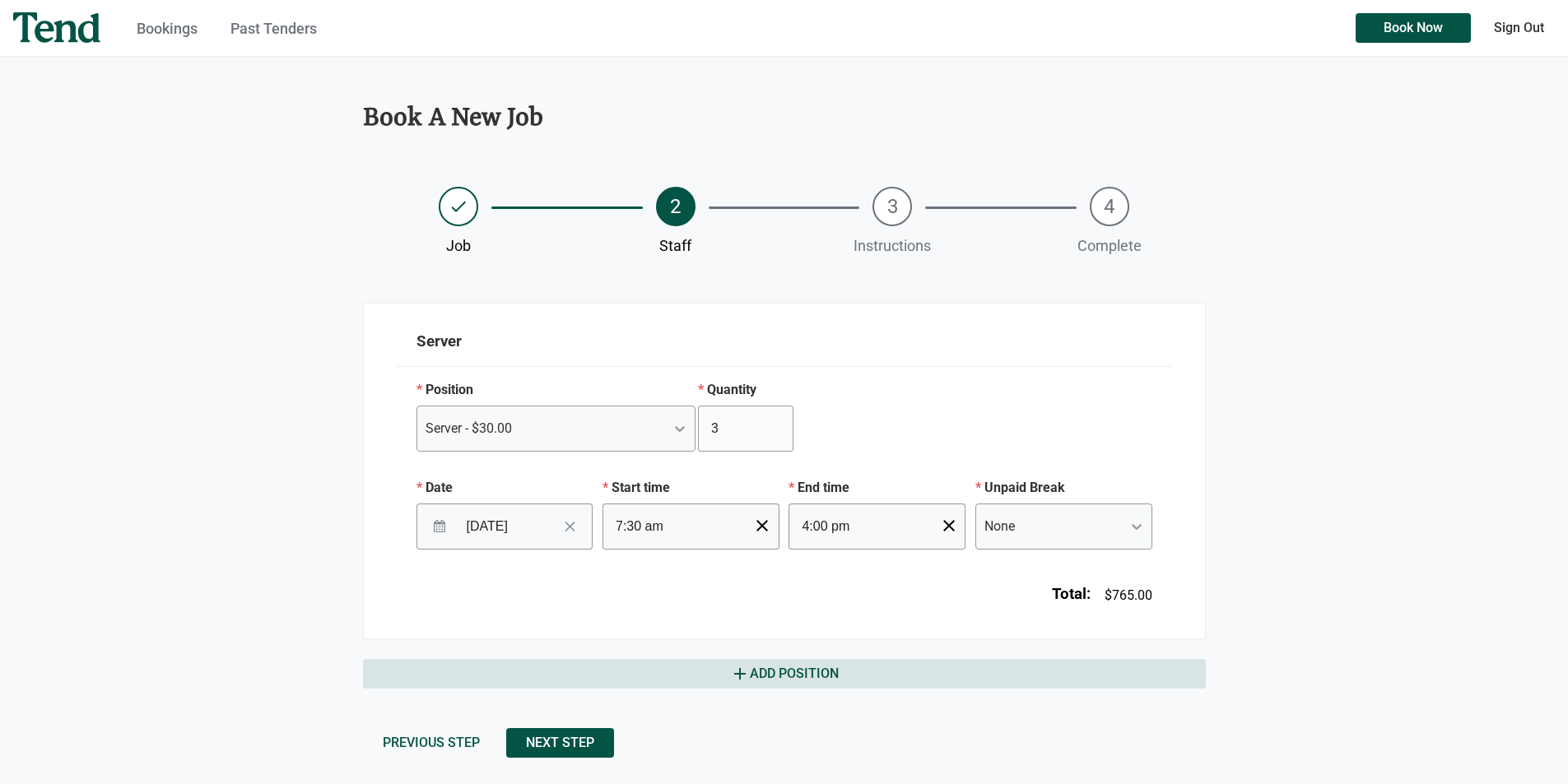
click at [989, 659] on button "add Add Position" at bounding box center [784, 674] width 843 height 30
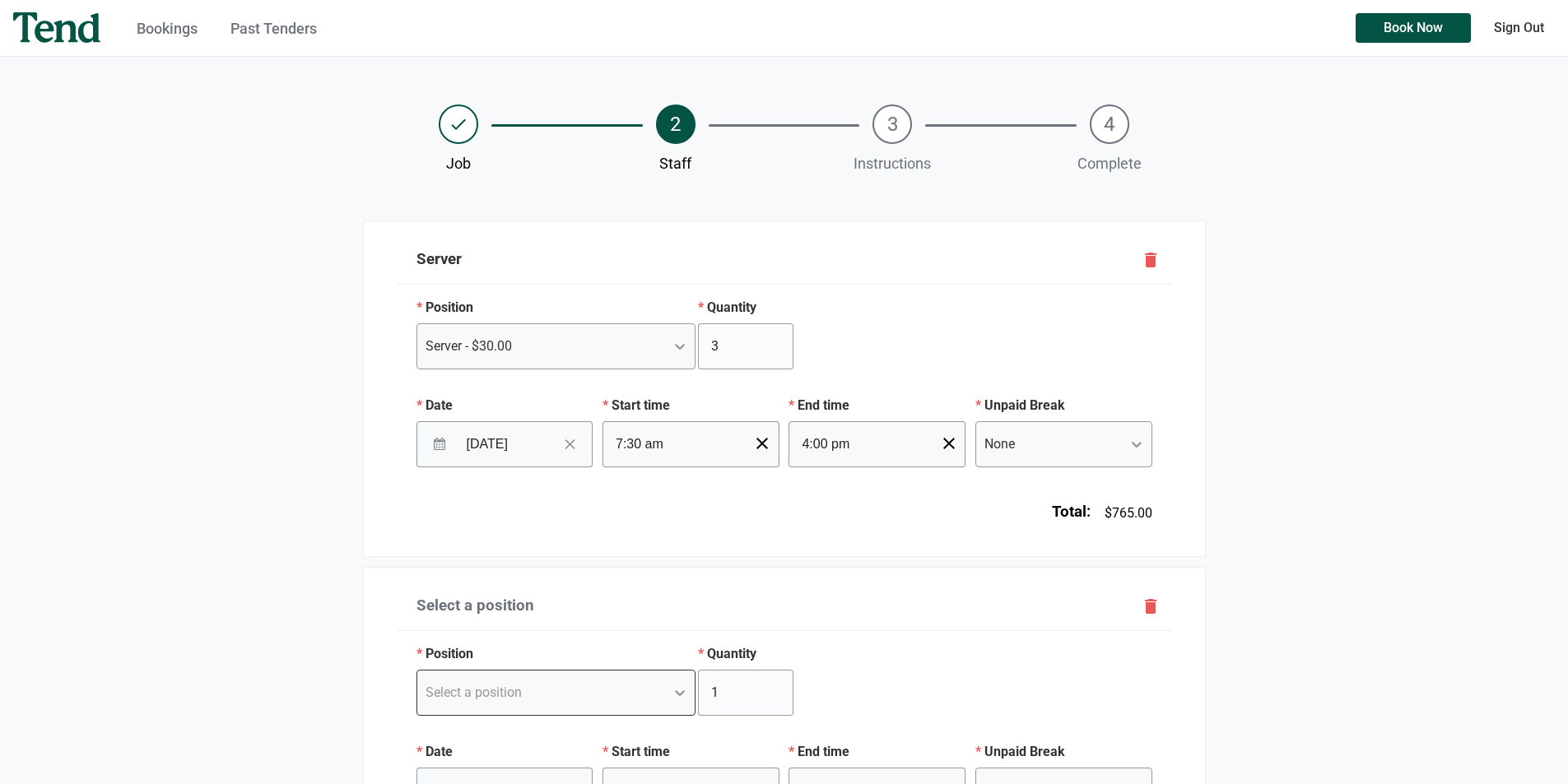
scroll to position [274, 0]
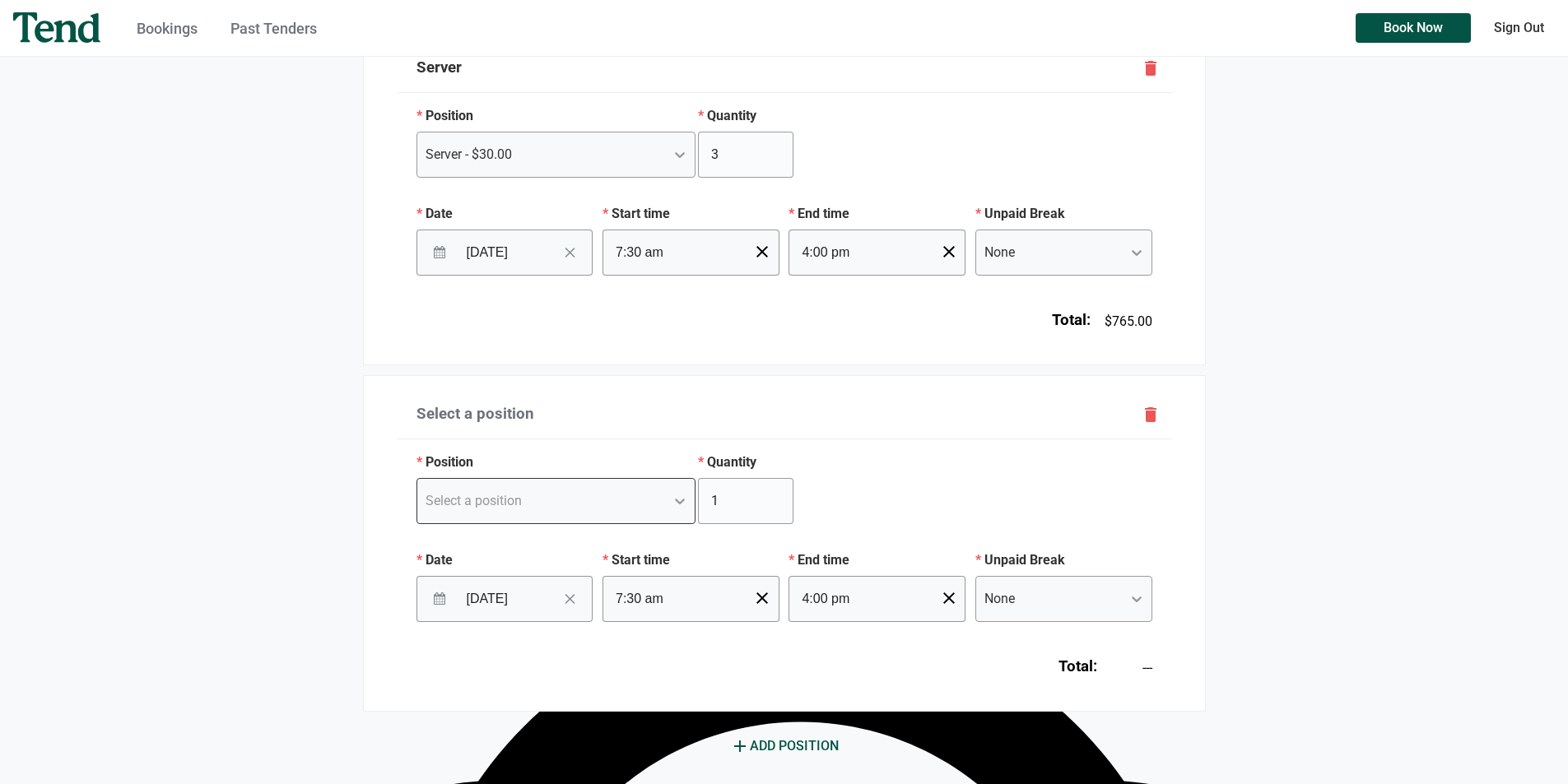
click at [586, 524] on div "Select a position" at bounding box center [556, 501] width 280 height 46
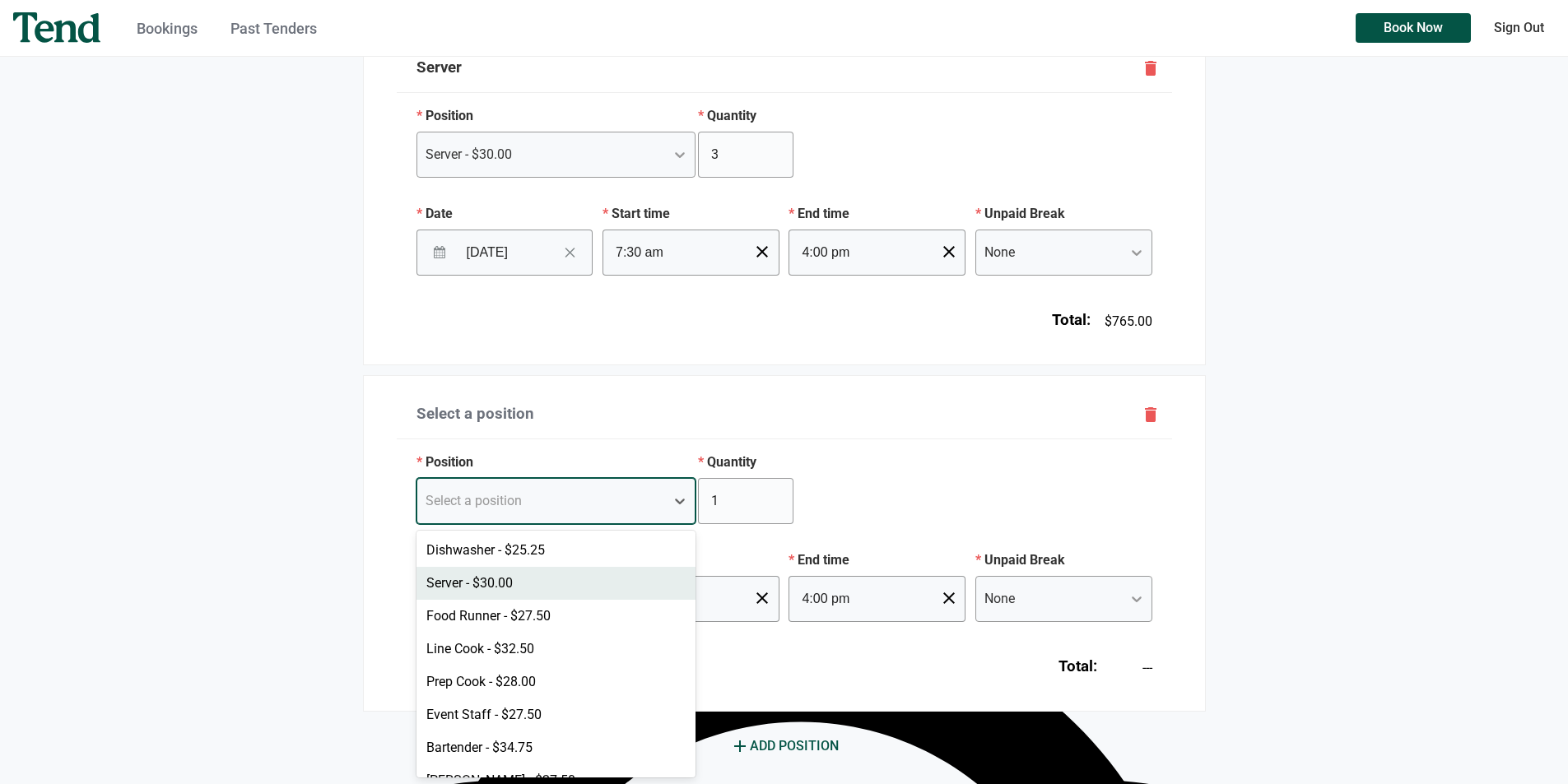
click at [541, 576] on div "Server - $30.00" at bounding box center [556, 583] width 280 height 32
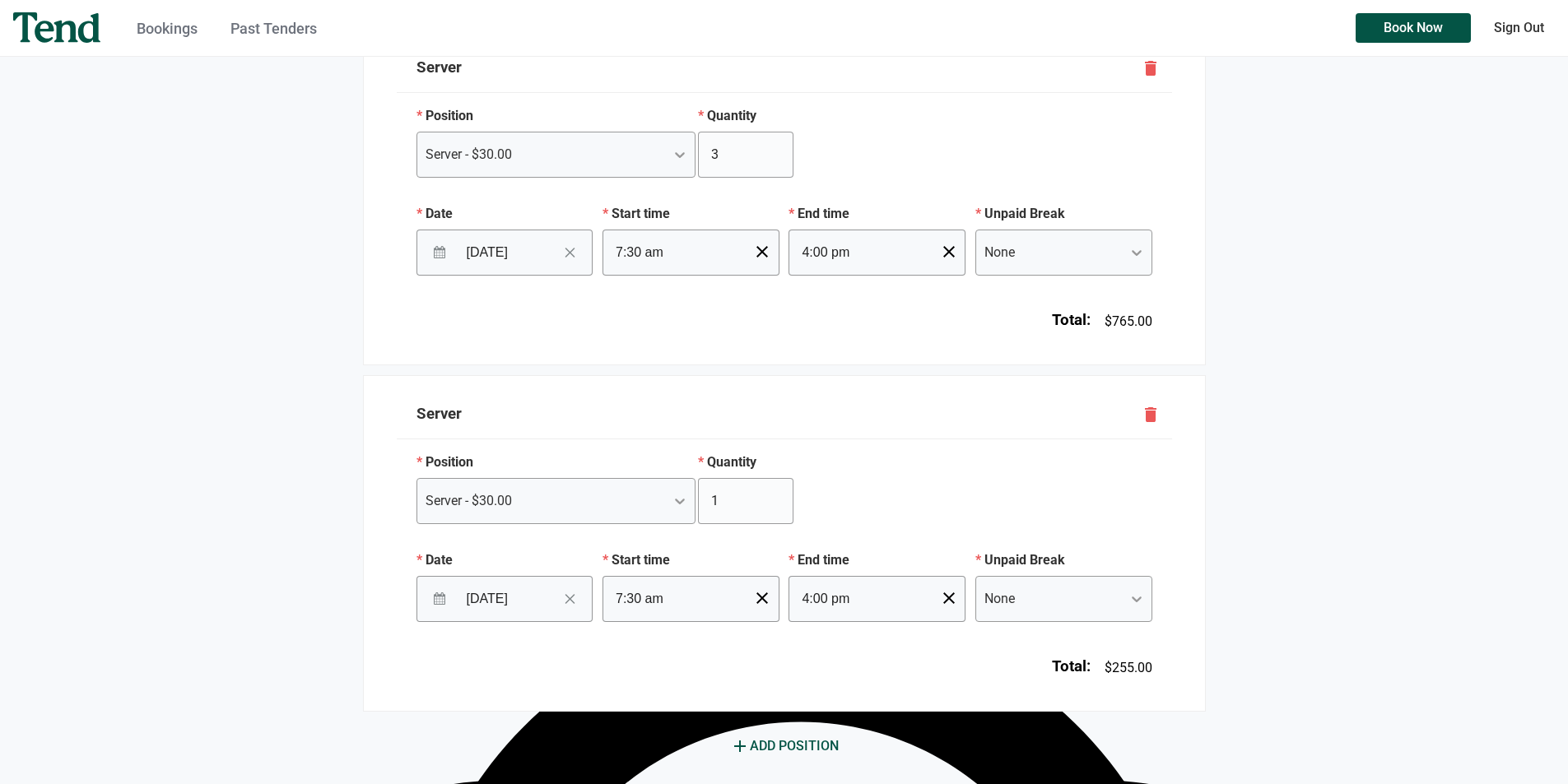
click at [767, 598] on icon "clear" at bounding box center [762, 598] width 19 height 19
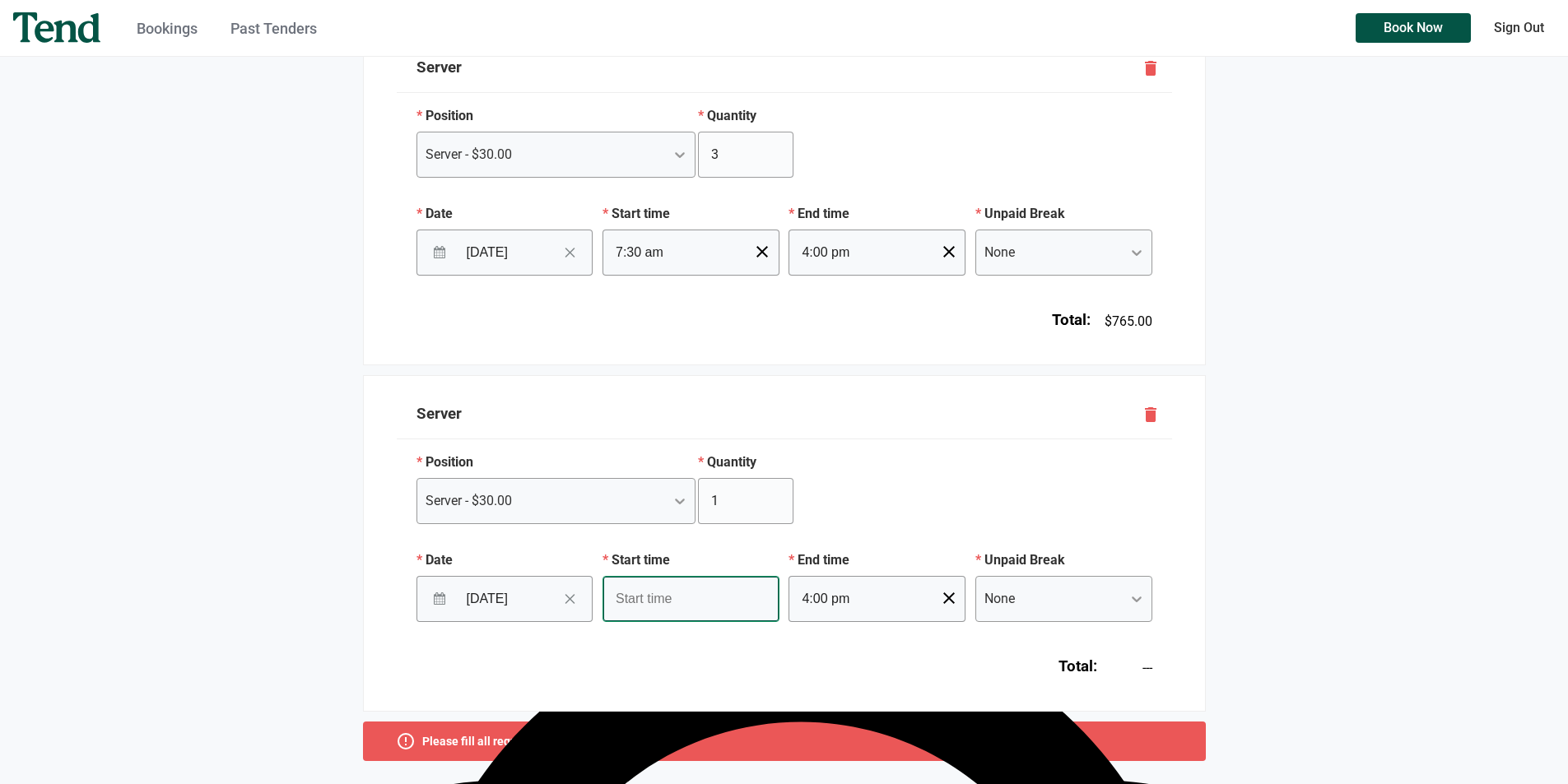
click at [736, 601] on input "text" at bounding box center [691, 599] width 177 height 46
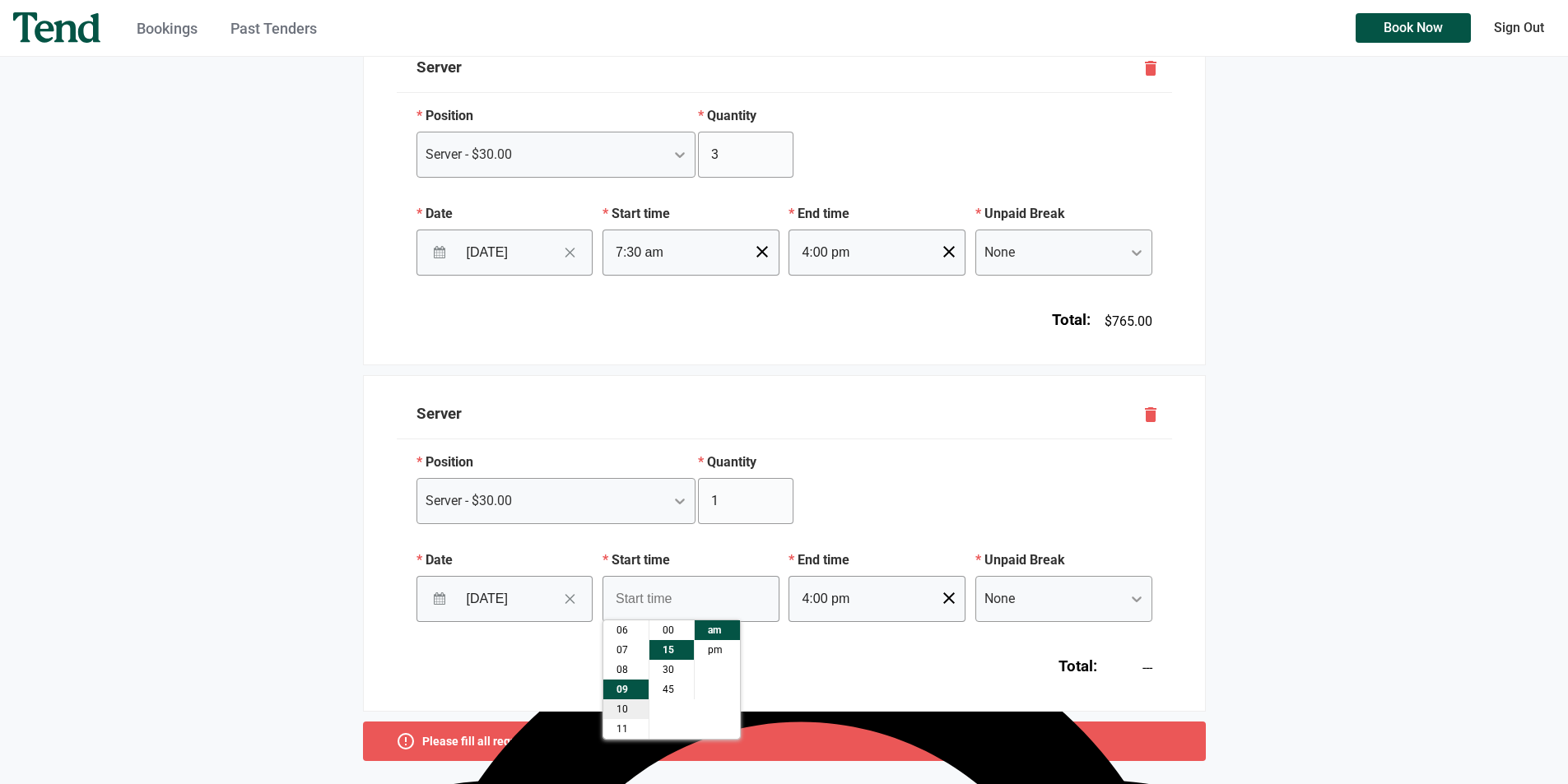
click at [622, 711] on li "10" at bounding box center [626, 709] width 46 height 19
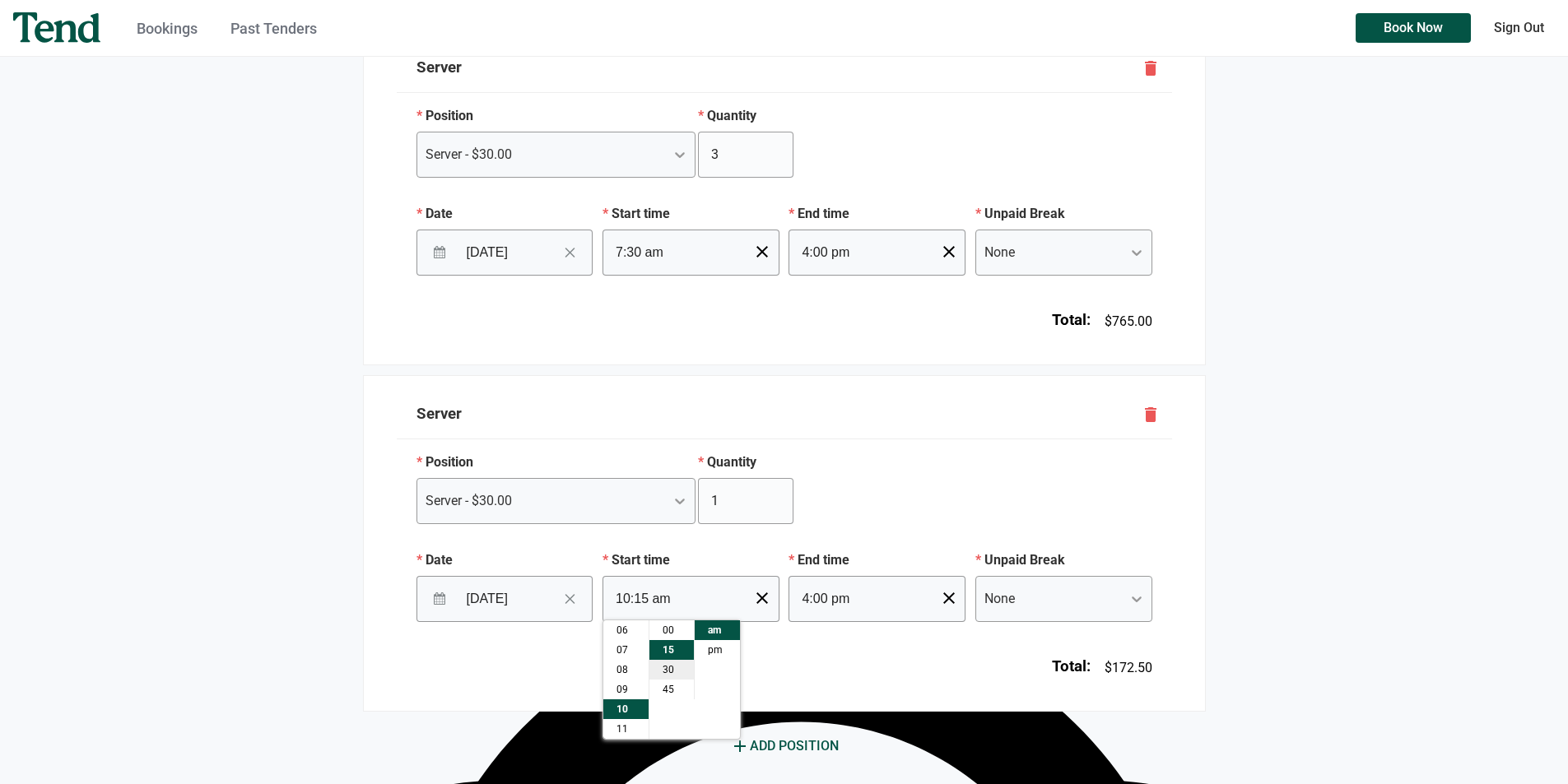
click at [676, 663] on li "30" at bounding box center [672, 670] width 45 height 19
type input "10:30 am"
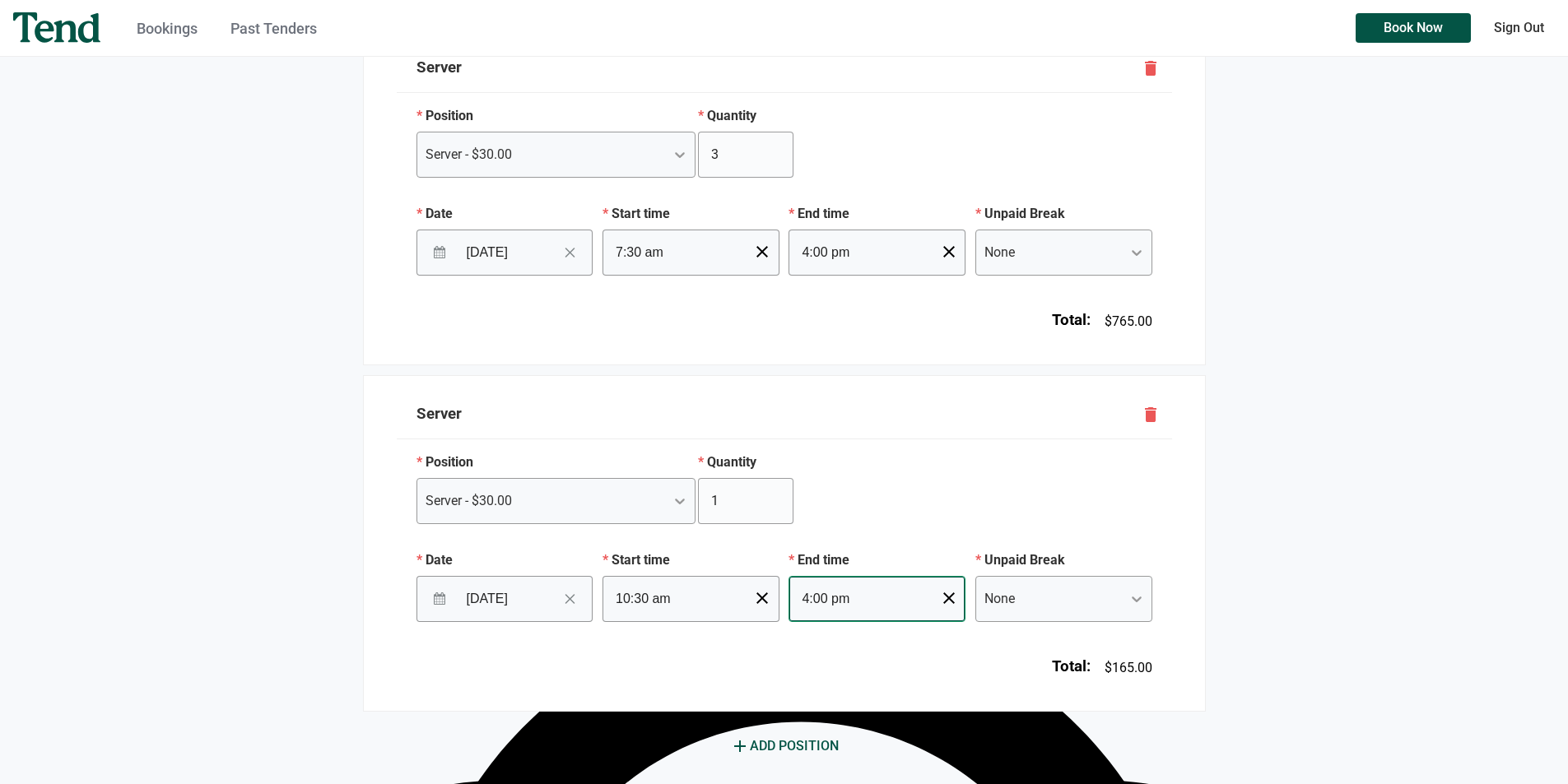
click at [879, 608] on input "4:00 pm" at bounding box center [877, 599] width 177 height 46
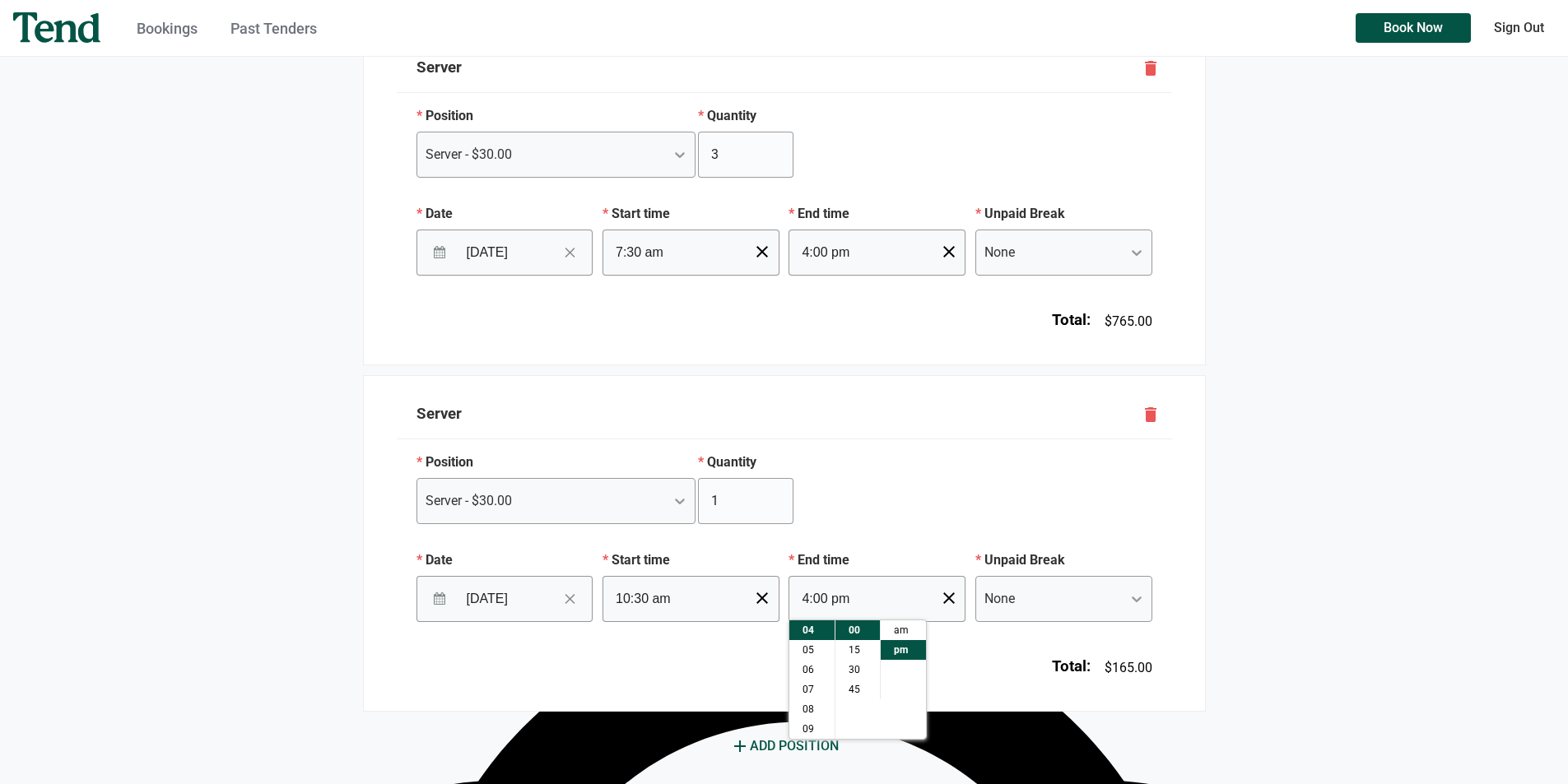
click at [1327, 510] on html "Bookings Past Tenders Book Now Sign Out Bookings Past Tenders Sign Out Book a n…" at bounding box center [784, 118] width 1568 height 784
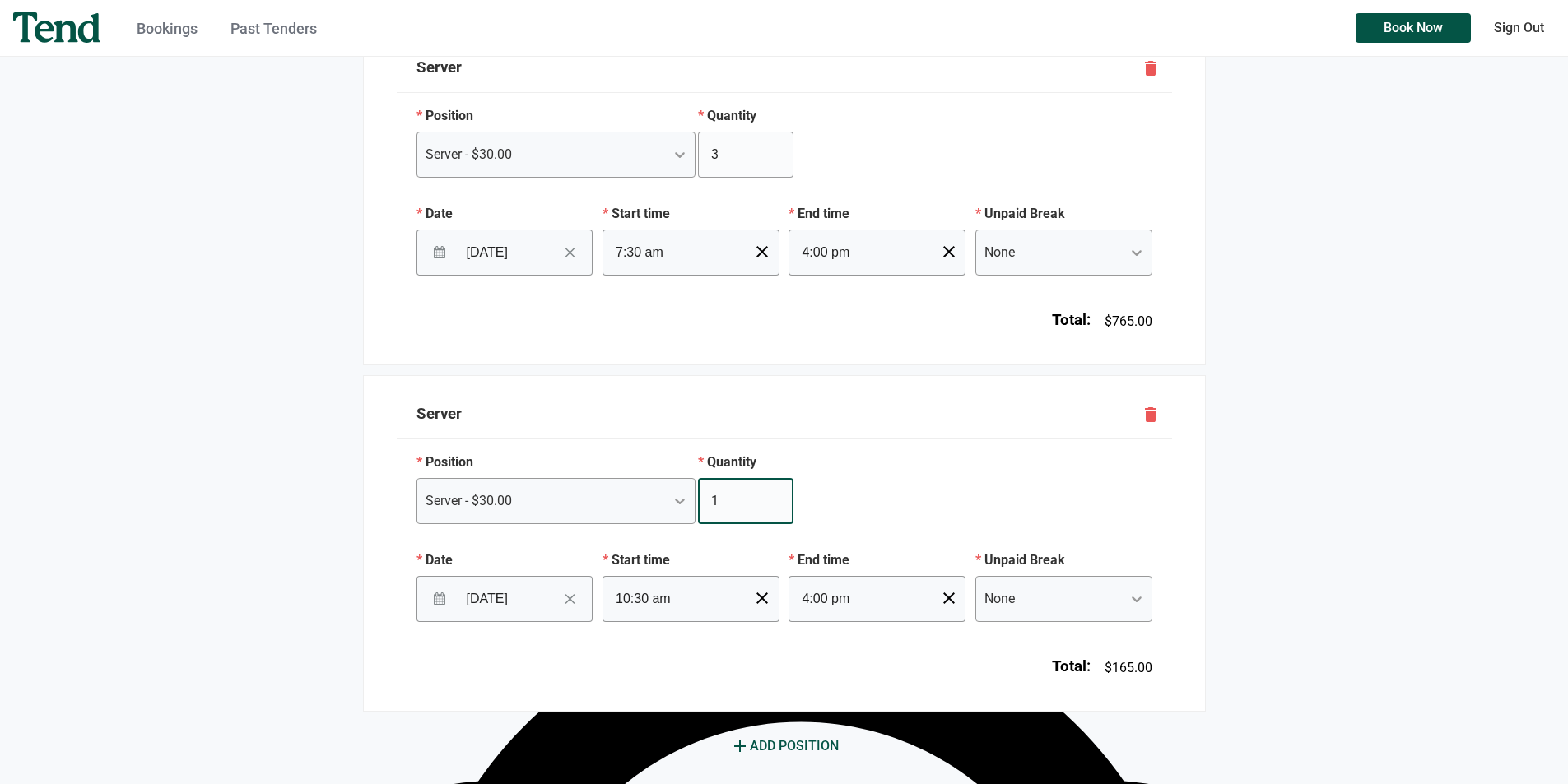
click at [728, 507] on input "1" at bounding box center [745, 501] width 96 height 46
click at [776, 499] on input "2" at bounding box center [745, 501] width 96 height 46
click at [776, 499] on input "3" at bounding box center [745, 501] width 96 height 46
type input "4"
click at [776, 499] on input "4" at bounding box center [745, 501] width 96 height 46
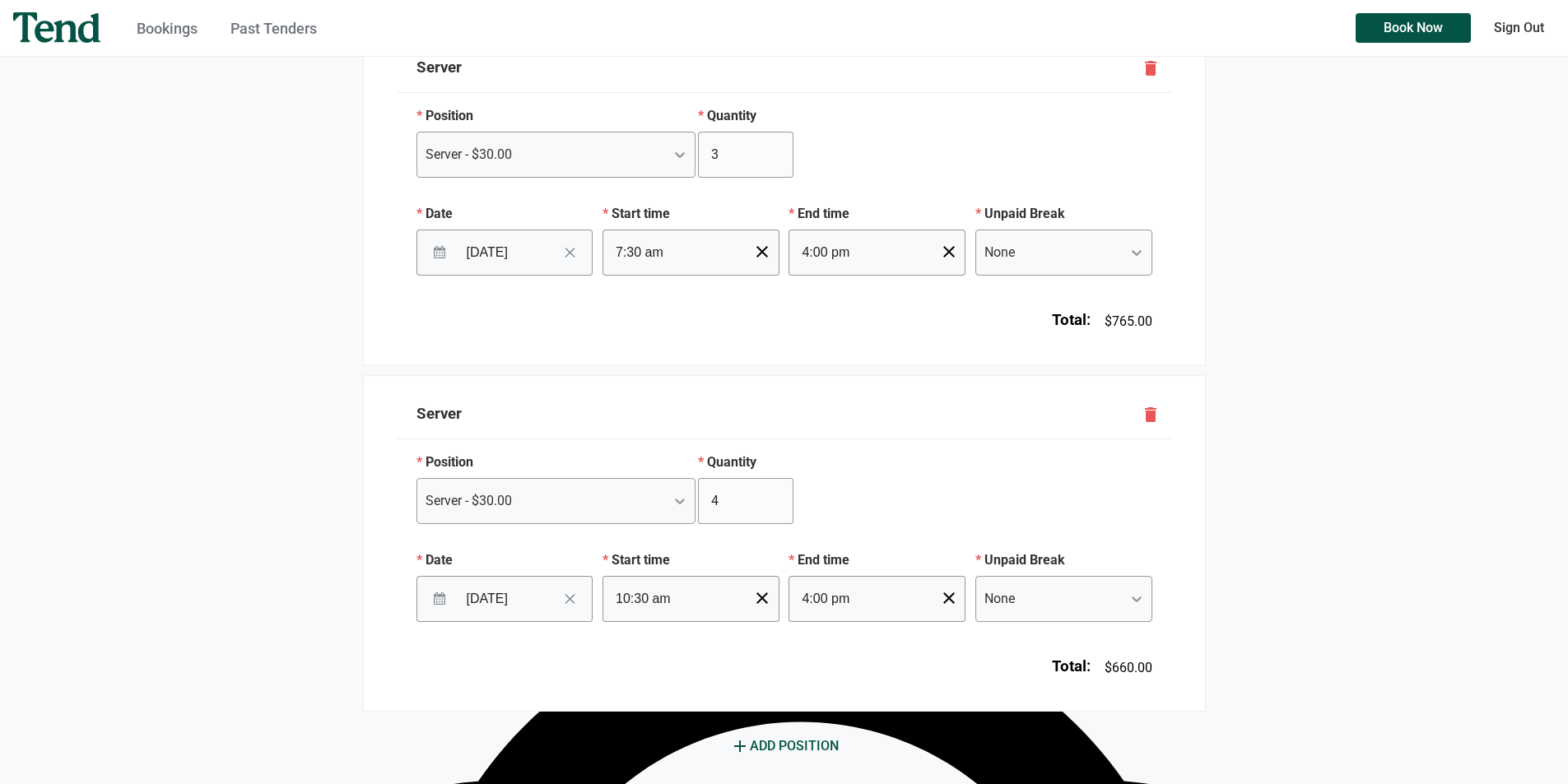
click at [1458, 507] on div "Bookings Past Tenders Book Now Sign Out Bookings Past Tenders Sign Out Book a n…" at bounding box center [784, 118] width 1568 height 784
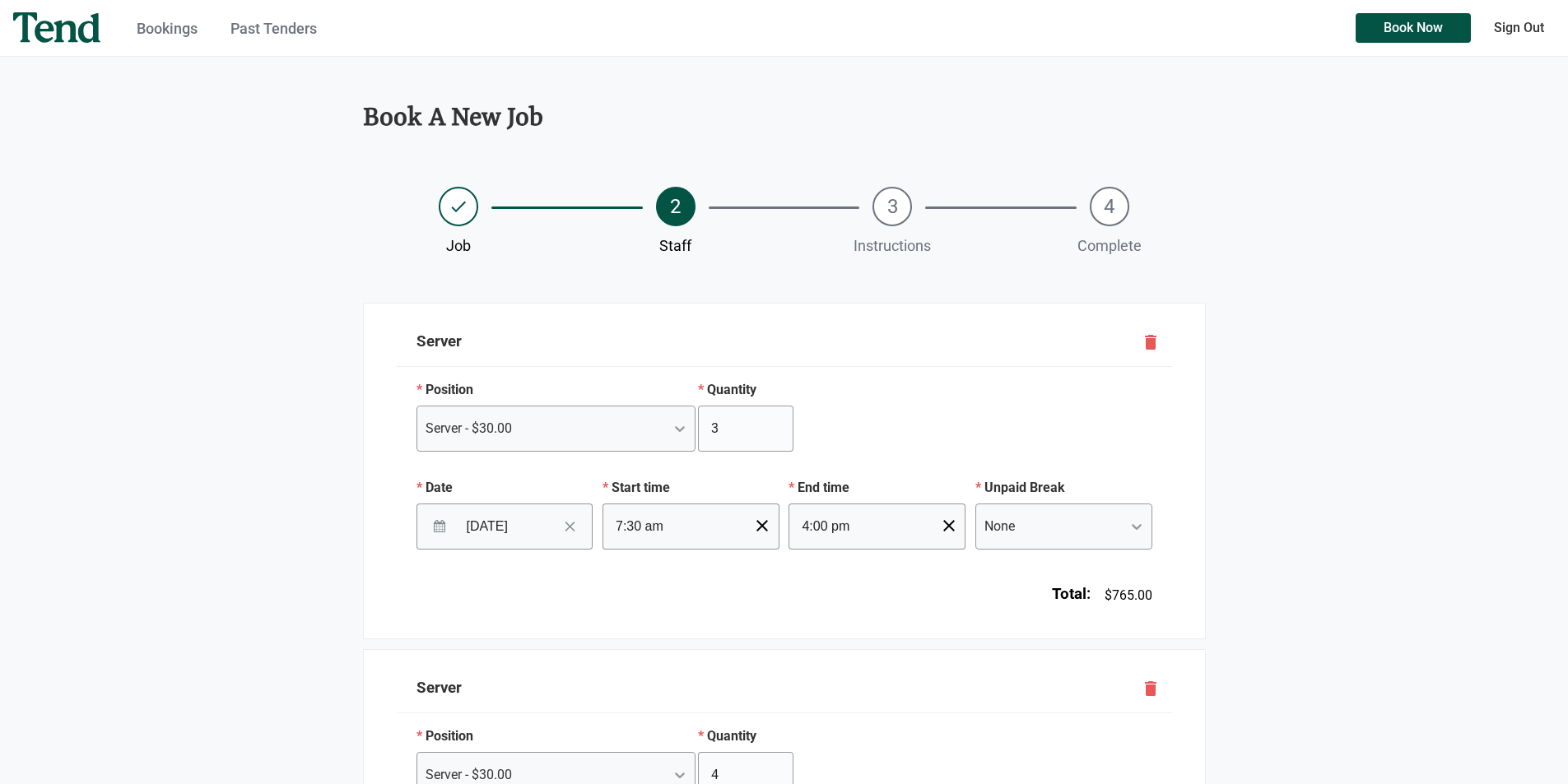
scroll to position [360, 0]
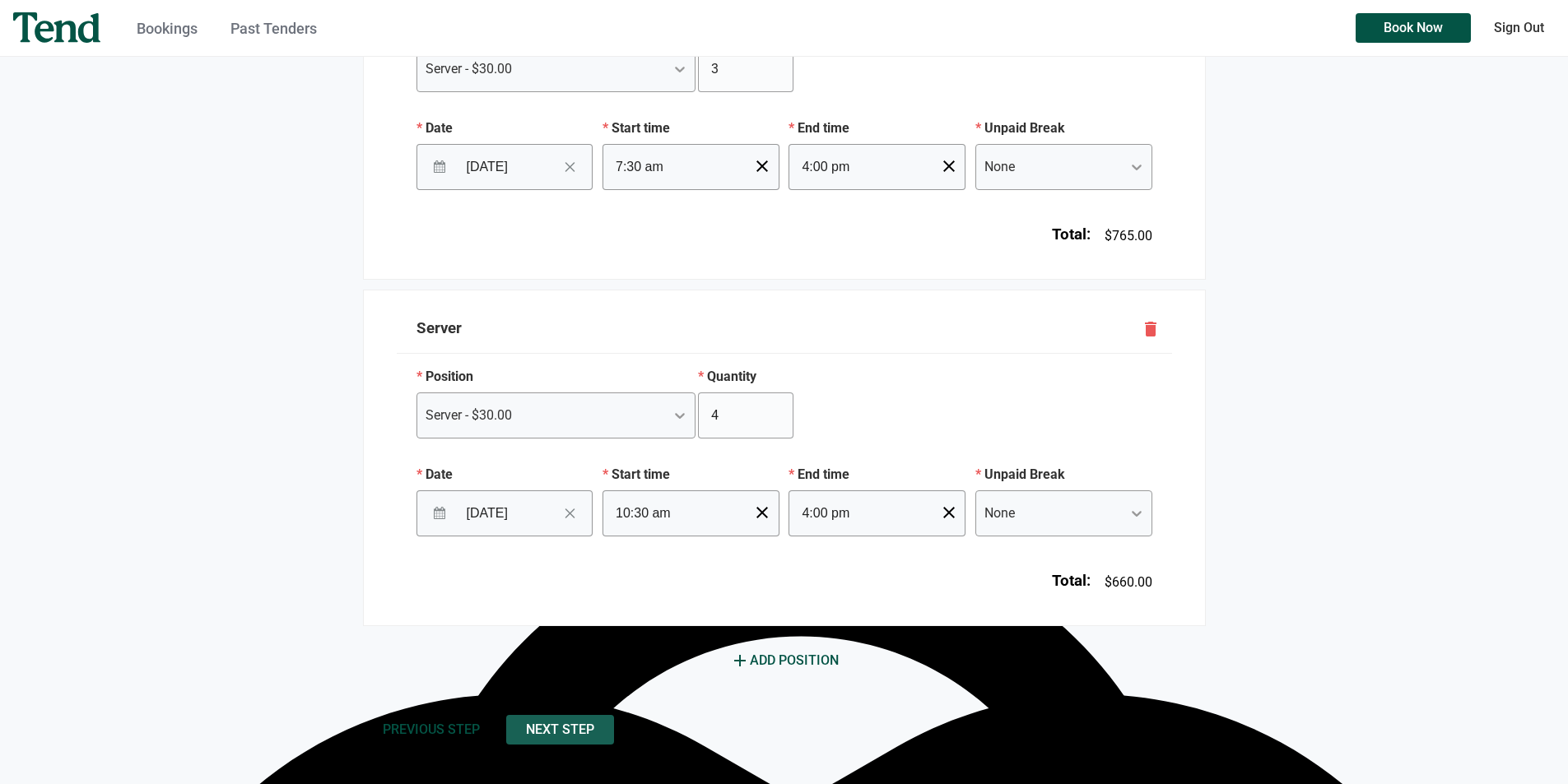
click at [592, 730] on span "Next Step" at bounding box center [560, 730] width 68 height 0
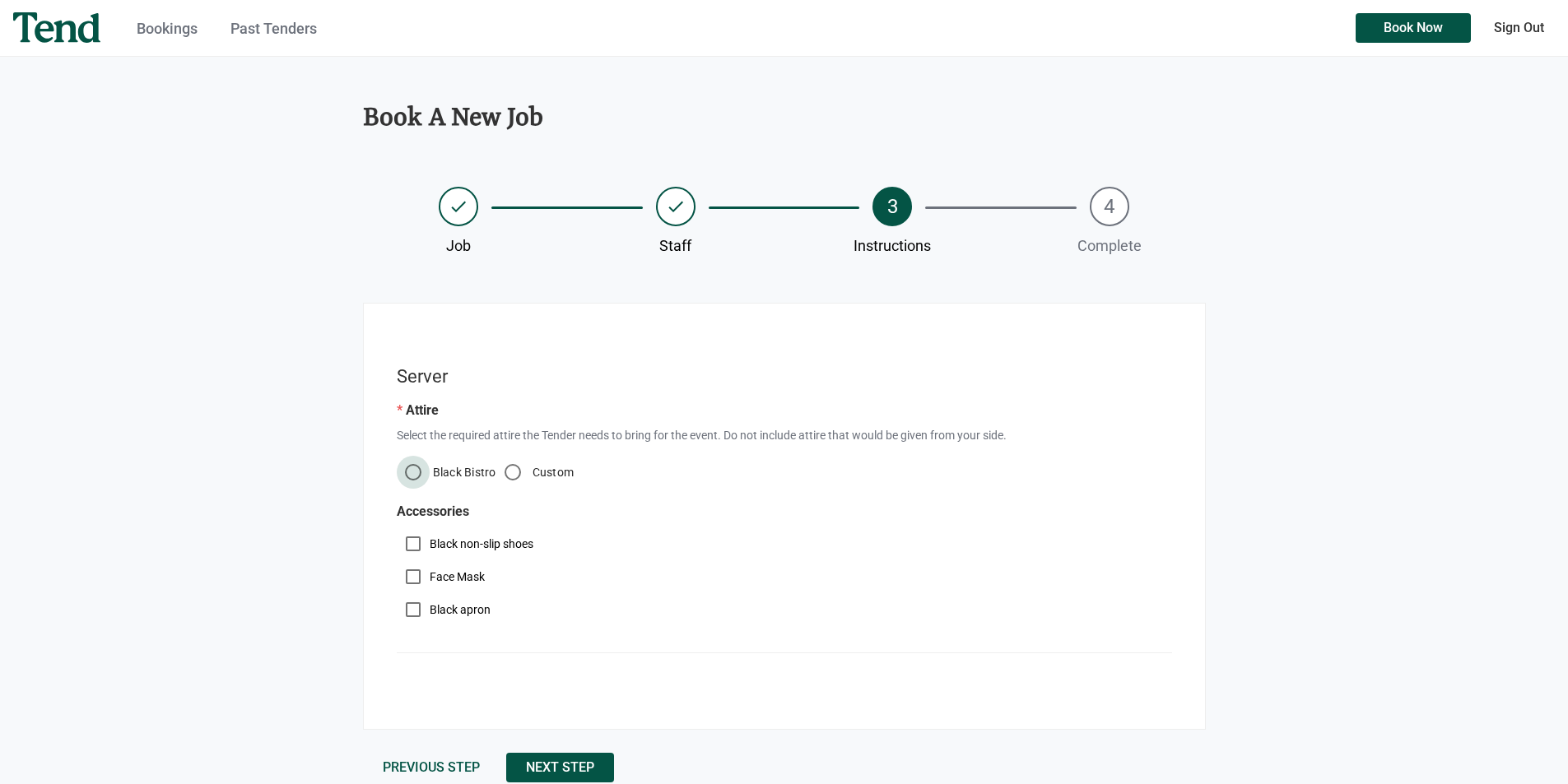
click at [410, 476] on input "Black Bistro" at bounding box center [413, 471] width 32 height 32
radio input "true"
click at [400, 545] on input "Black non-slip shoes" at bounding box center [413, 543] width 32 height 32
checkbox input "true"
click at [420, 612] on input "Black apron" at bounding box center [413, 609] width 32 height 32
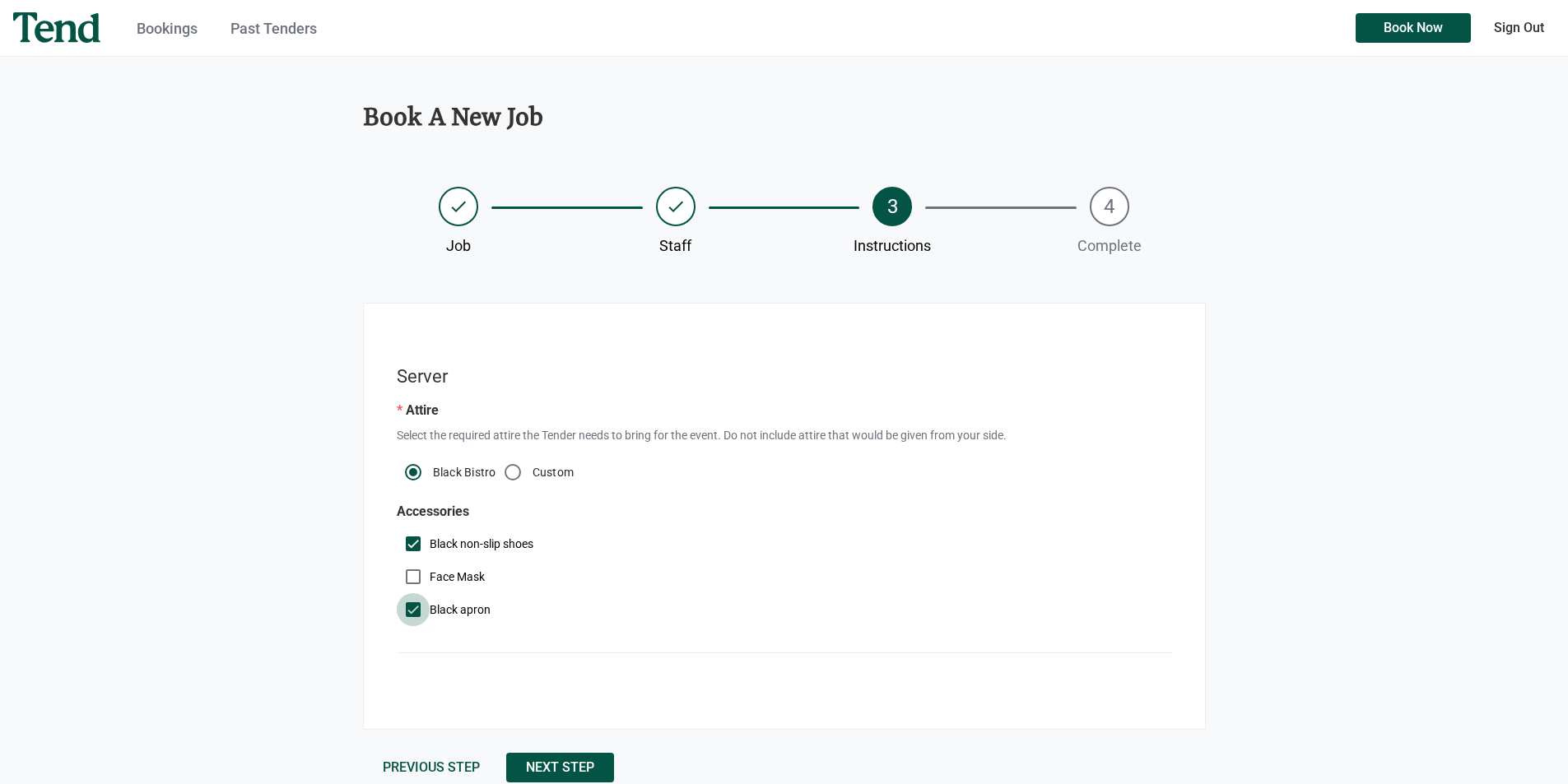
checkbox input "true"
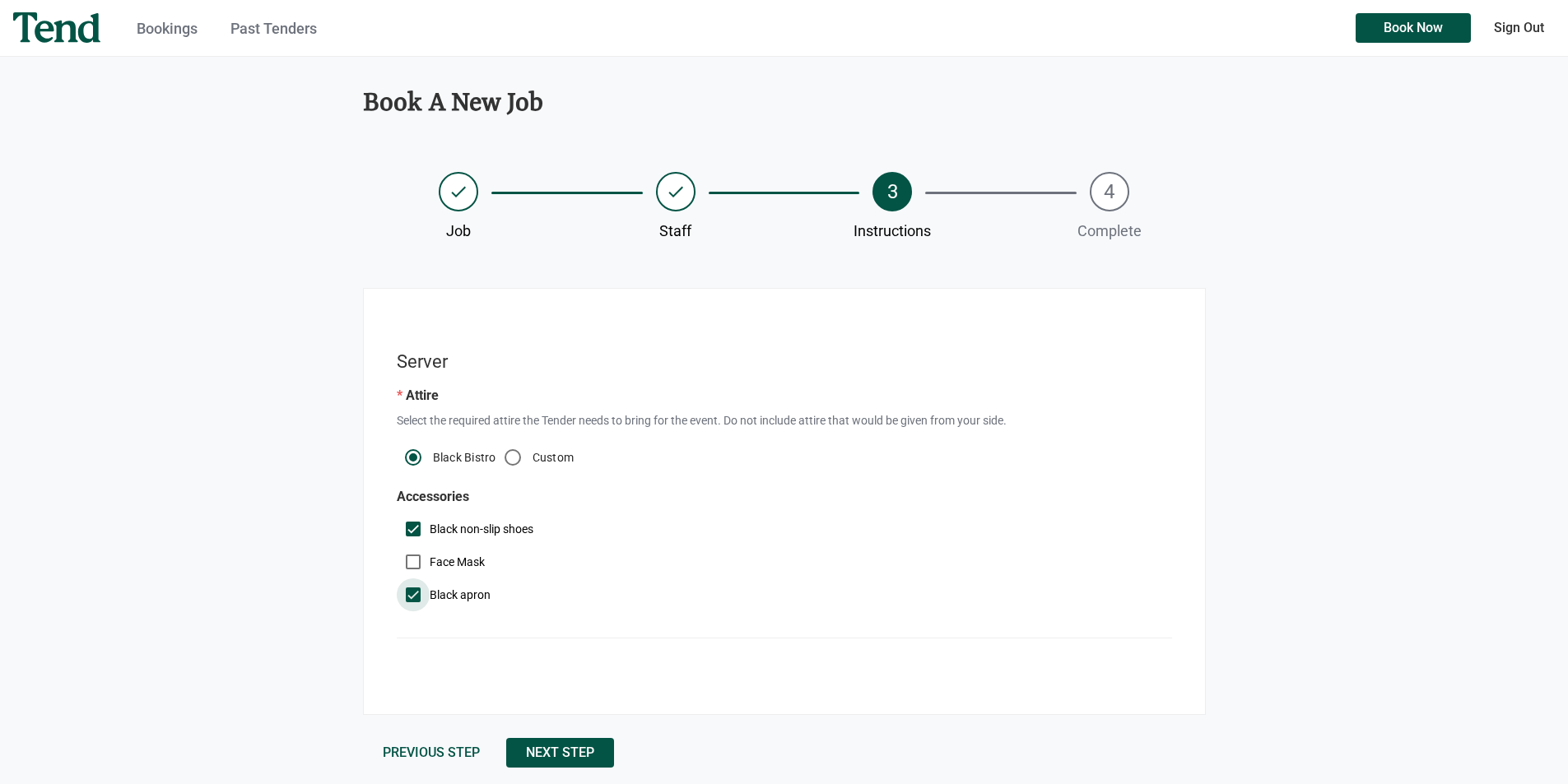
scroll to position [38, 0]
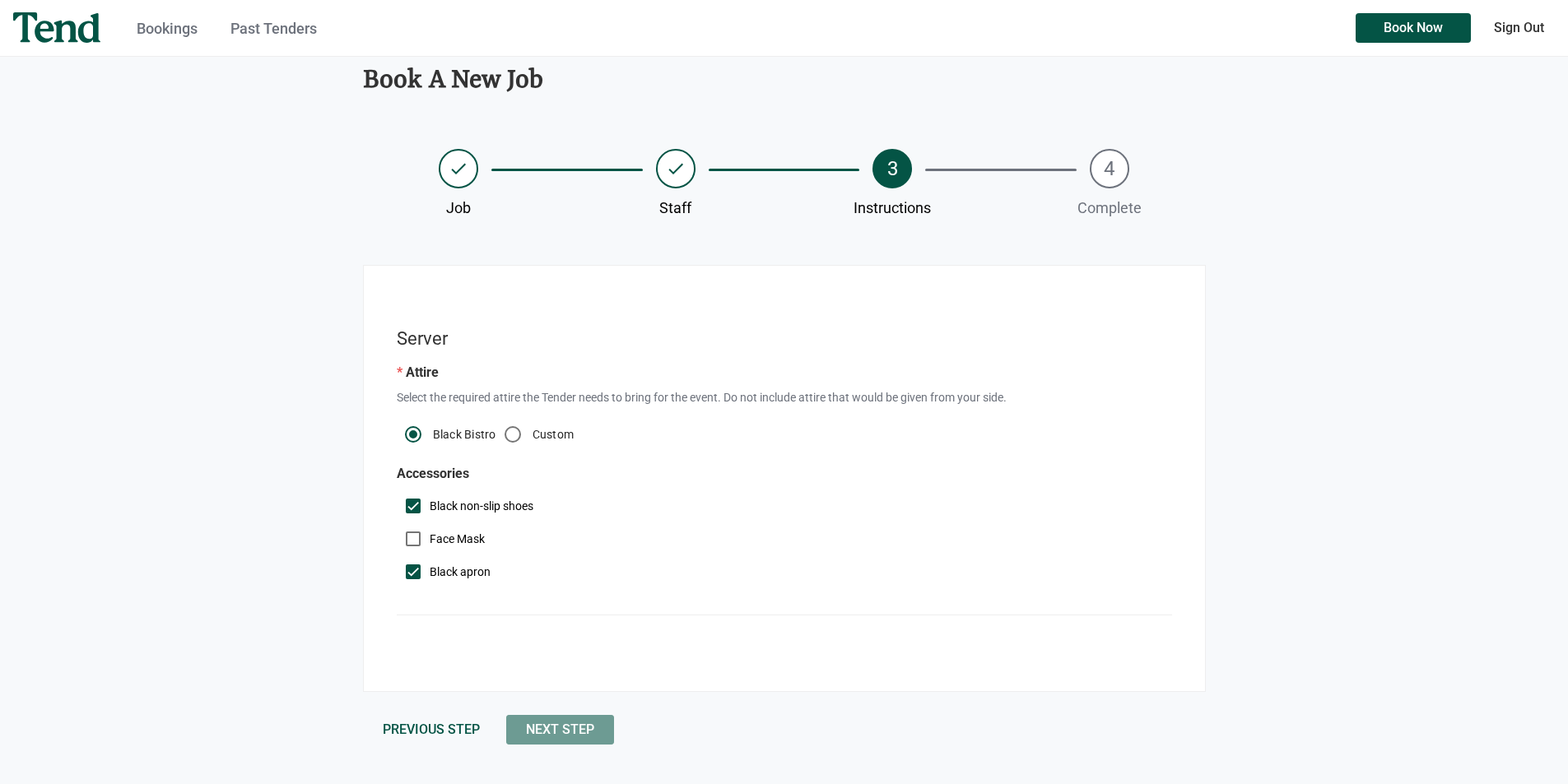
click at [585, 730] on span "Next Step" at bounding box center [560, 730] width 68 height 0
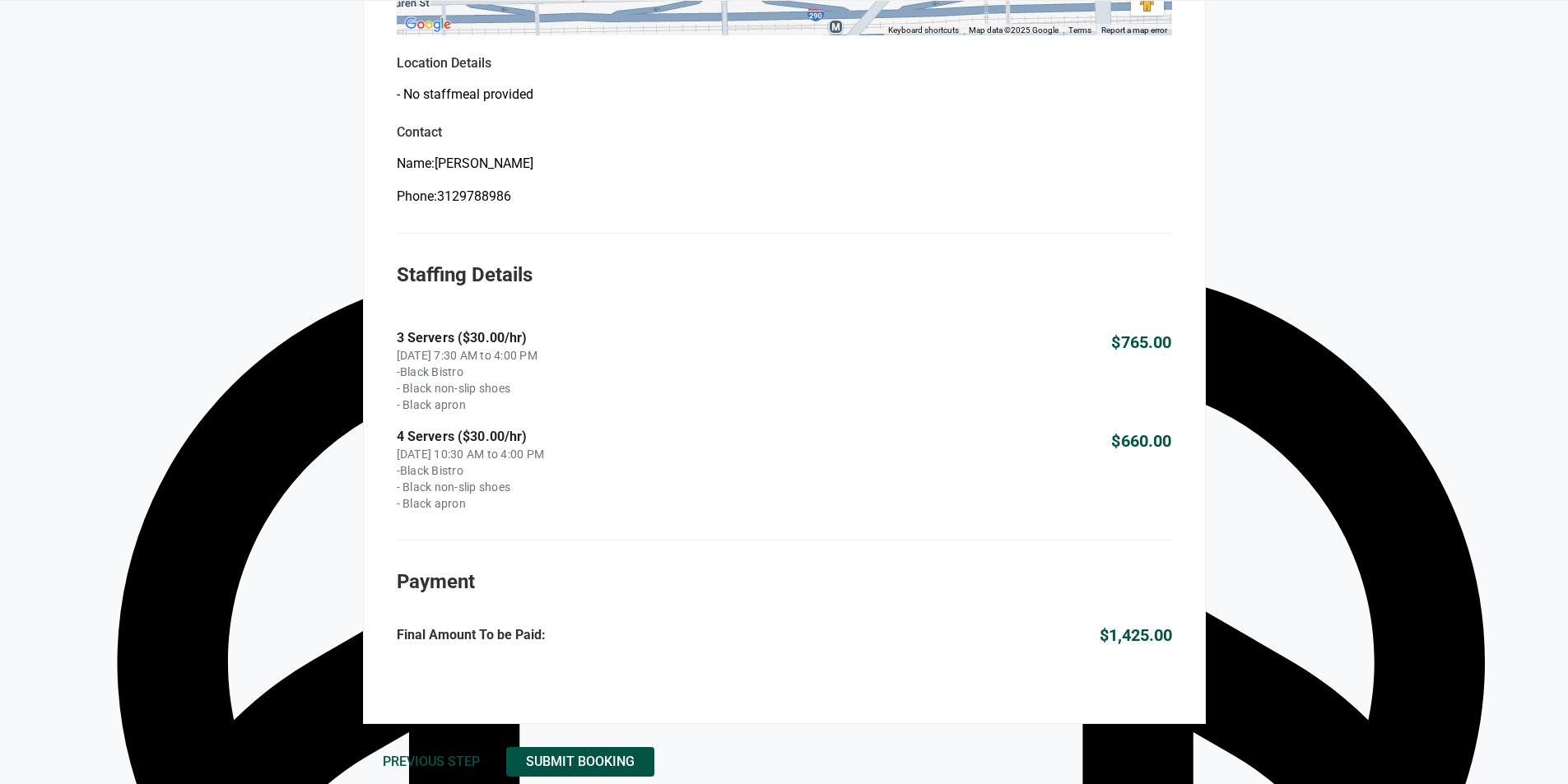
scroll to position [822, 0]
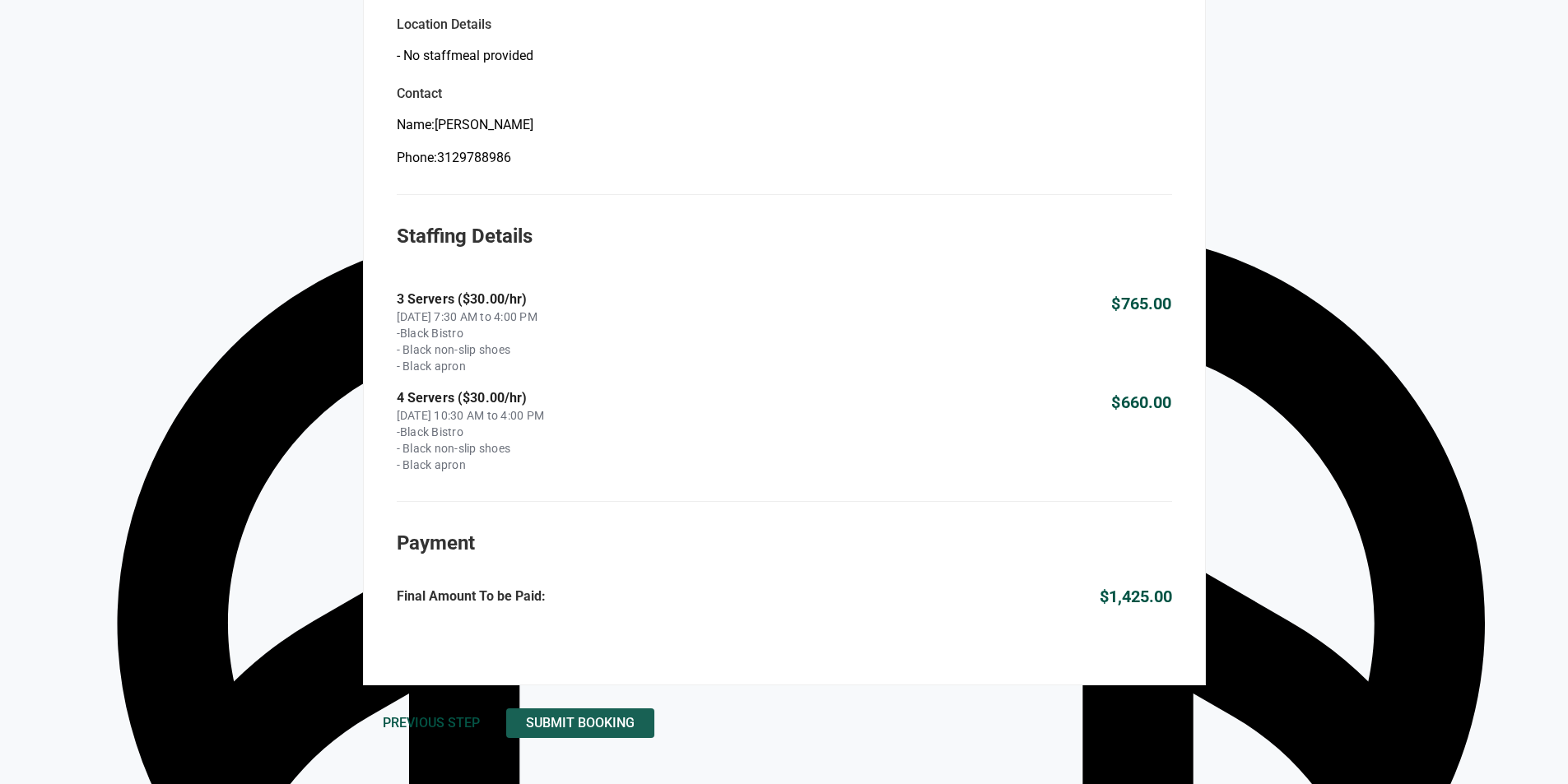
click at [631, 723] on span "Submit Booking" at bounding box center [580, 723] width 109 height 0
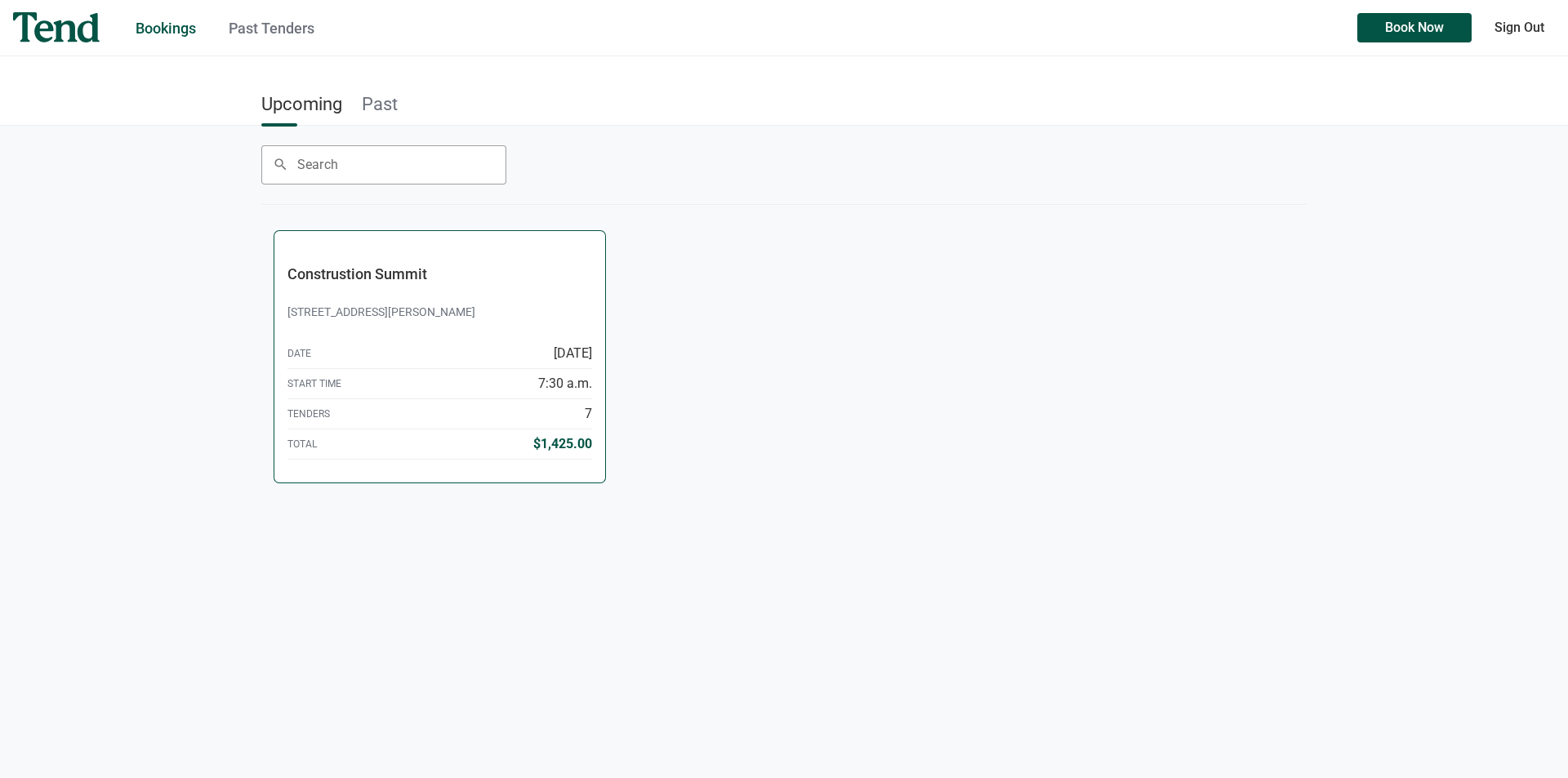
click at [470, 420] on div "Tenders 7" at bounding box center [440, 414] width 305 height 30
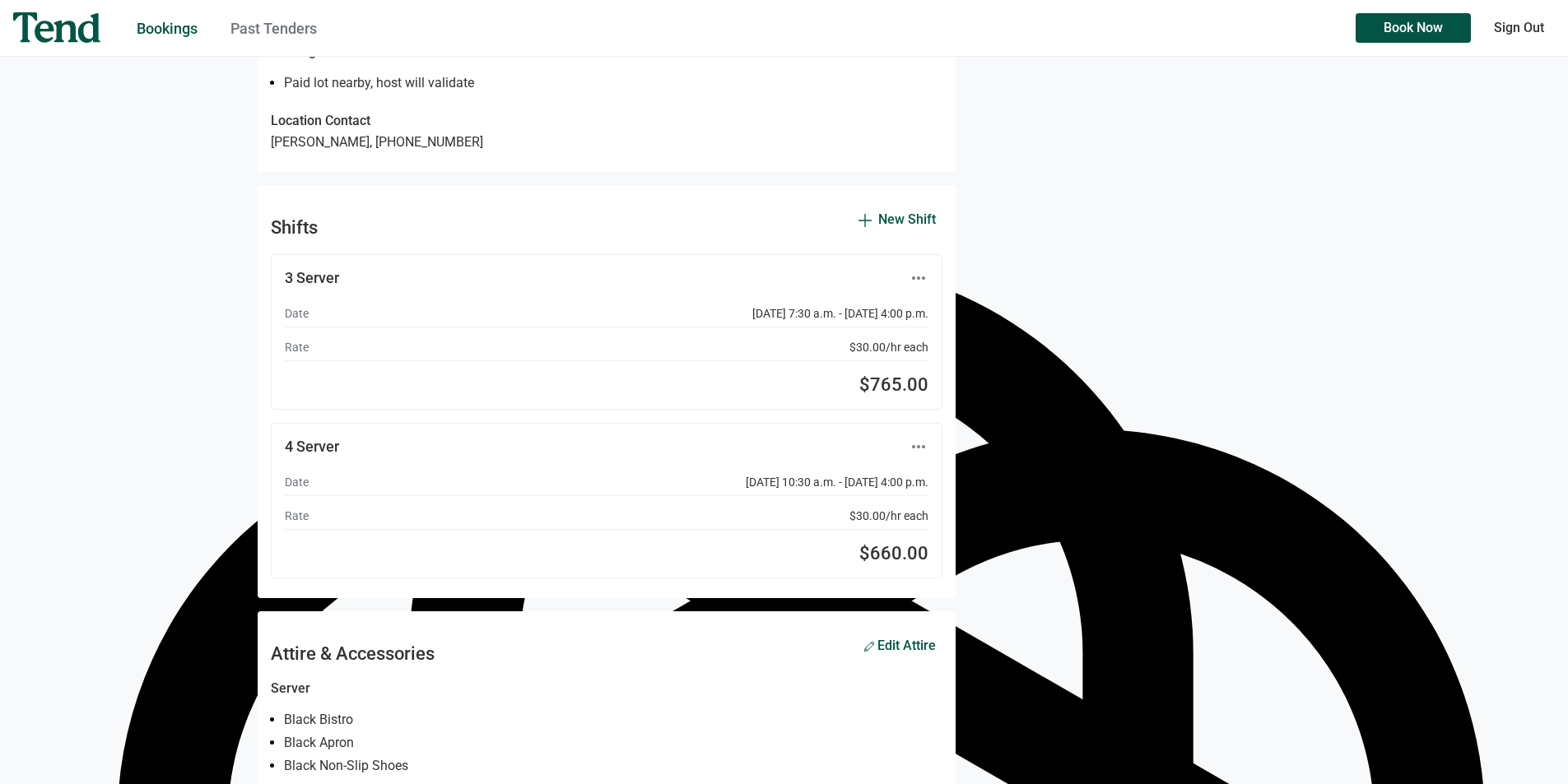
scroll to position [650, 0]
